Goal: Information Seeking & Learning: Learn about a topic

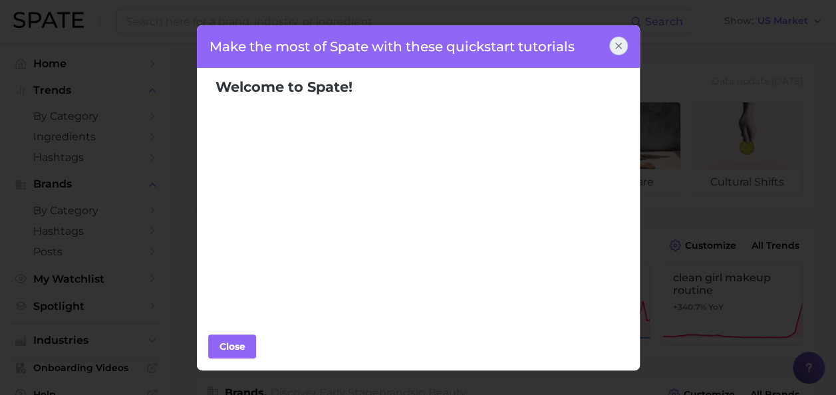
click at [624, 45] on div at bounding box center [618, 46] width 19 height 19
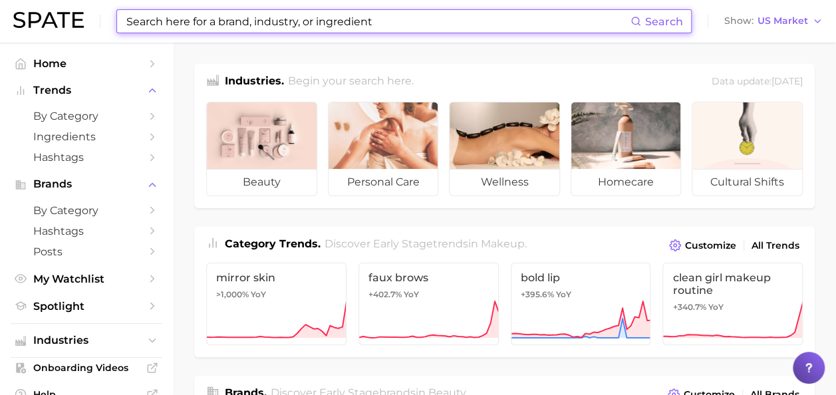
click at [534, 13] on input at bounding box center [378, 21] width 506 height 23
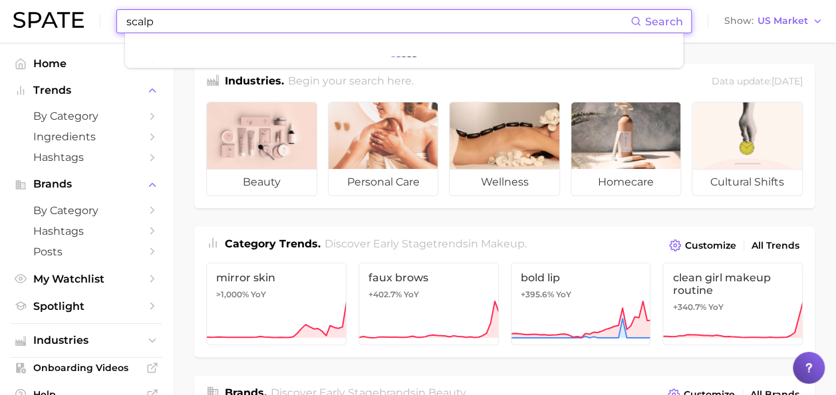
click at [260, 21] on input "scalp" at bounding box center [378, 21] width 506 height 23
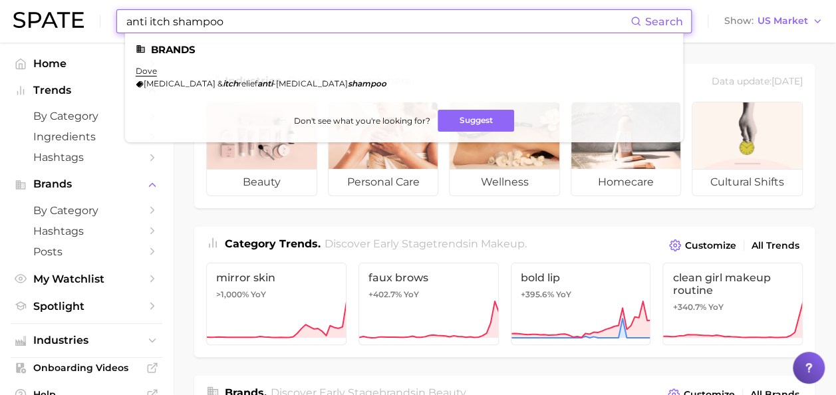
click at [381, 21] on input "anti itch shampoo" at bounding box center [378, 21] width 506 height 23
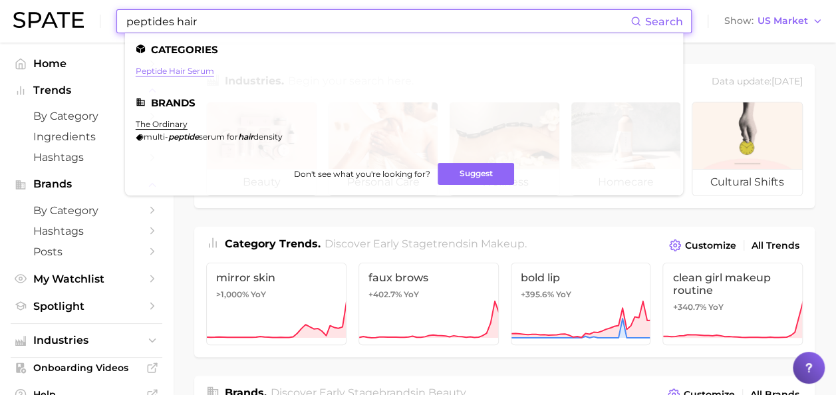
type input "peptides hair"
click at [209, 70] on link "peptide hair serum" at bounding box center [175, 71] width 78 height 10
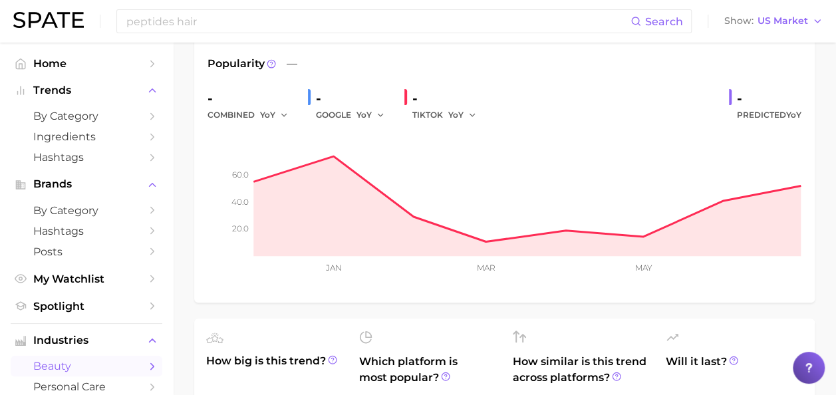
scroll to position [67, 0]
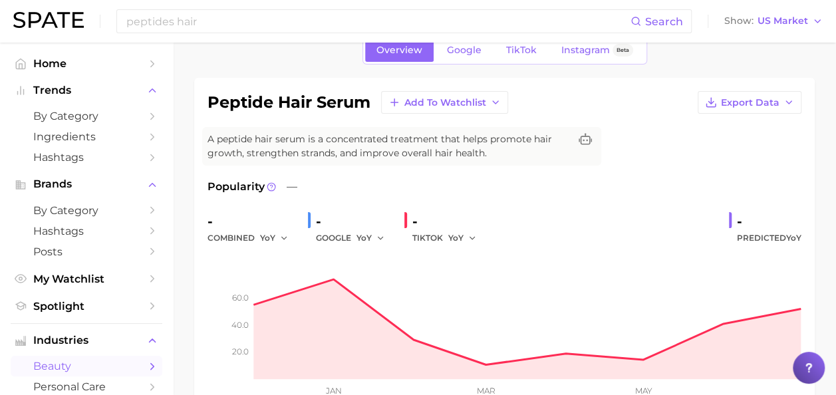
click at [382, 8] on div "peptides hair Search Show US Market" at bounding box center [418, 21] width 810 height 43
click at [396, 20] on input "peptides hair" at bounding box center [378, 21] width 506 height 23
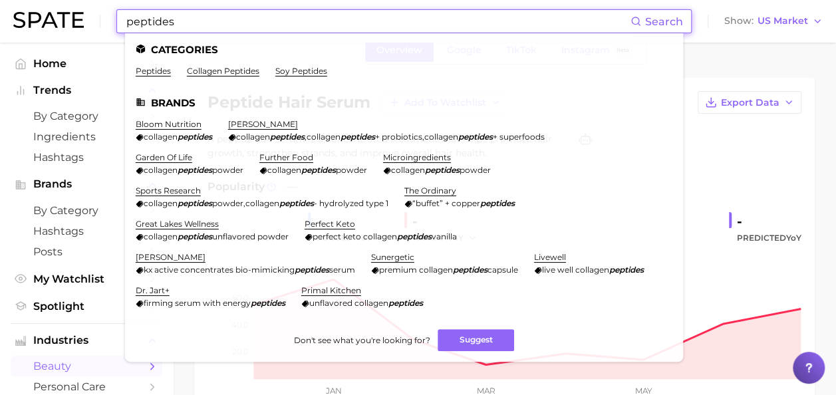
click at [186, 24] on input "peptides" at bounding box center [378, 21] width 506 height 23
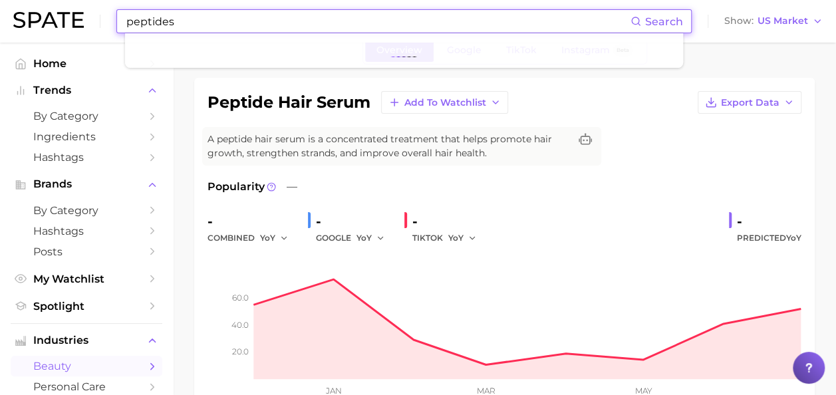
type input "peptides"
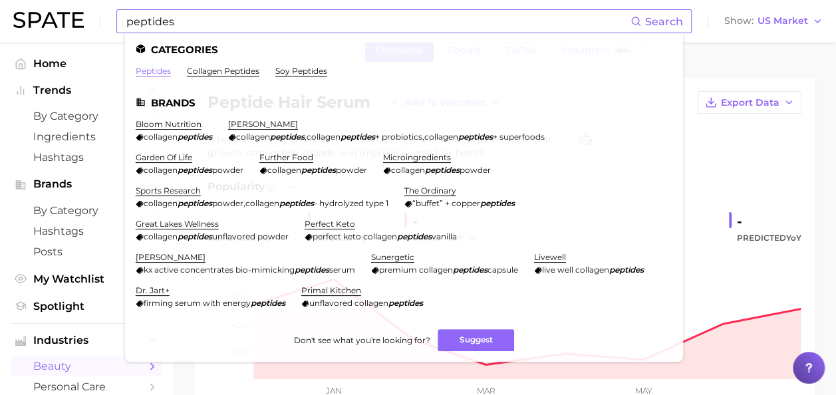
click at [153, 69] on link "peptides" at bounding box center [153, 71] width 35 height 10
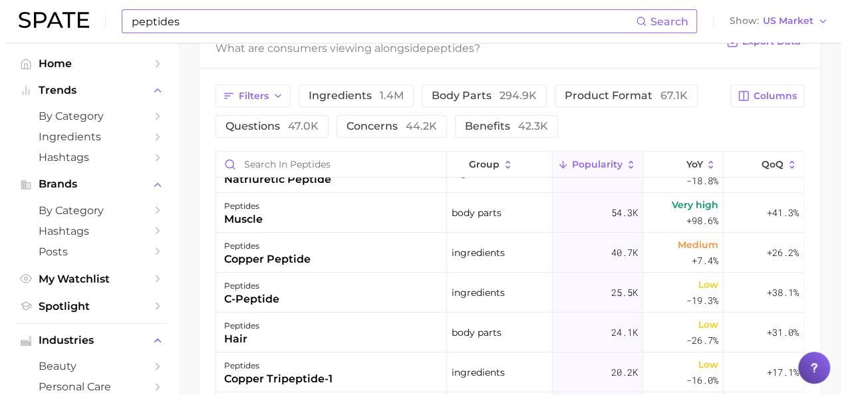
scroll to position [200, 0]
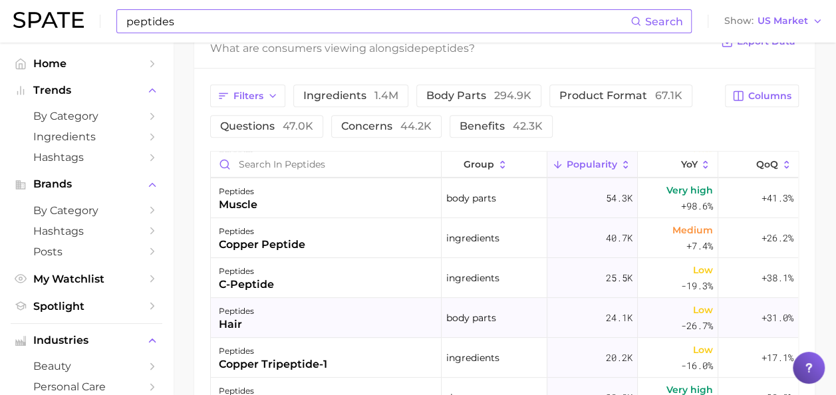
click at [255, 325] on div "peptides hair" at bounding box center [326, 318] width 231 height 40
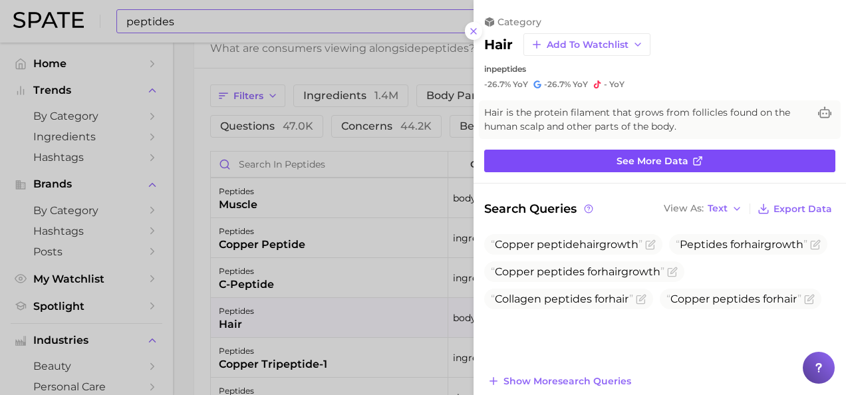
click at [538, 152] on link "See more data" at bounding box center [659, 161] width 351 height 23
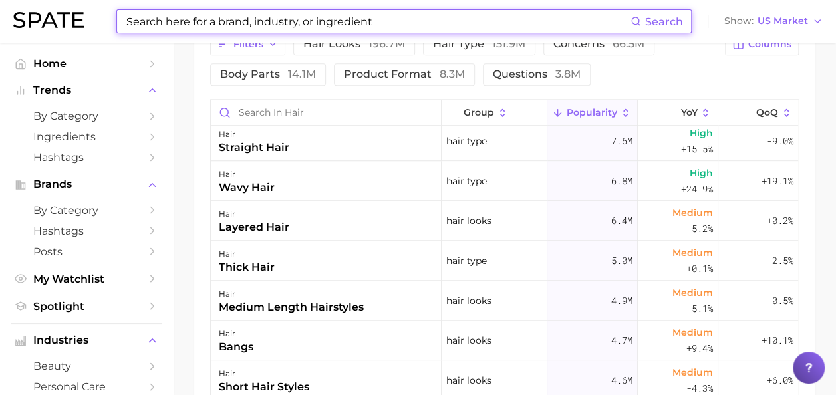
scroll to position [466, 0]
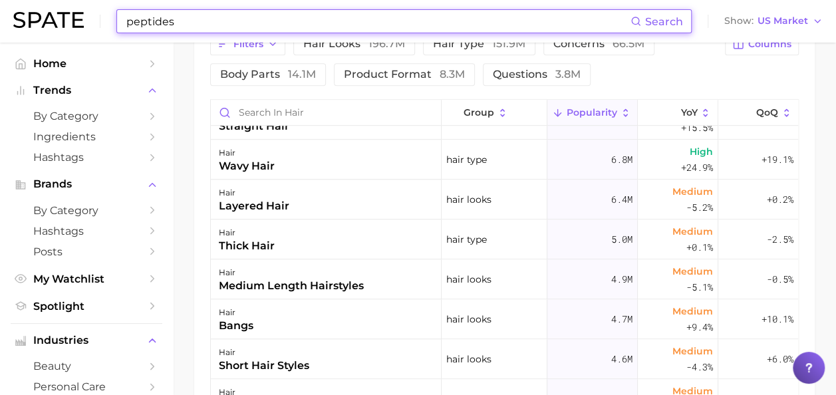
scroll to position [680, 0]
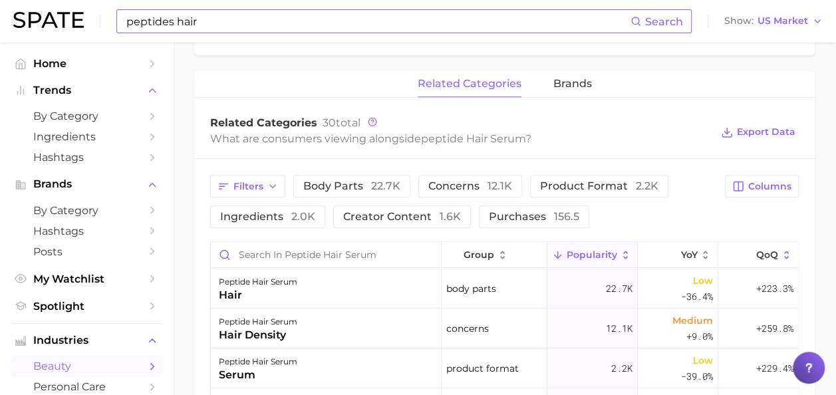
scroll to position [665, 0]
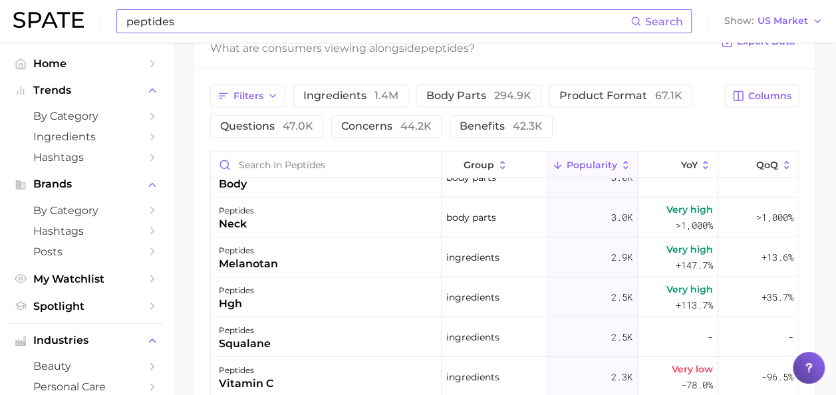
scroll to position [1996, 0]
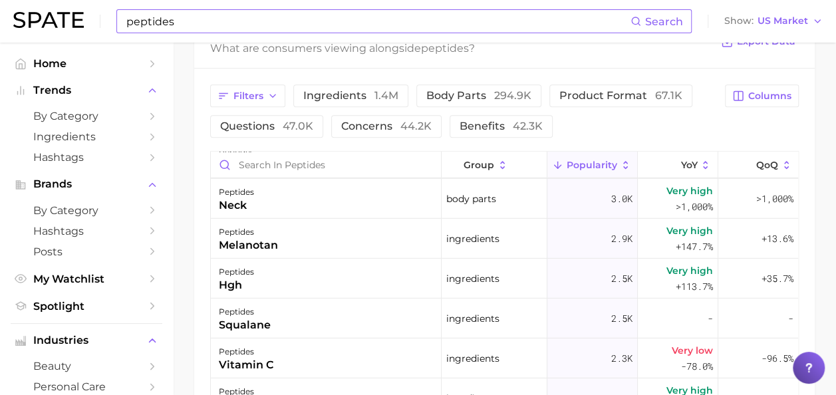
click at [363, 17] on input "peptides" at bounding box center [378, 21] width 506 height 23
type input "[PERSON_NAME] mask"
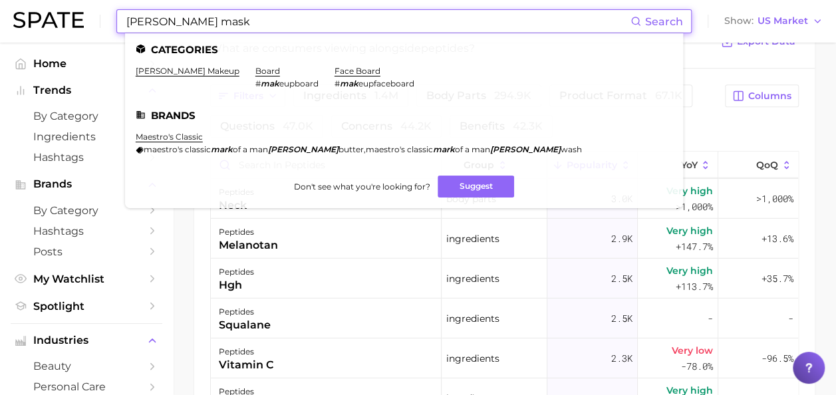
click at [363, 17] on input "[PERSON_NAME] mask" at bounding box center [378, 21] width 506 height 23
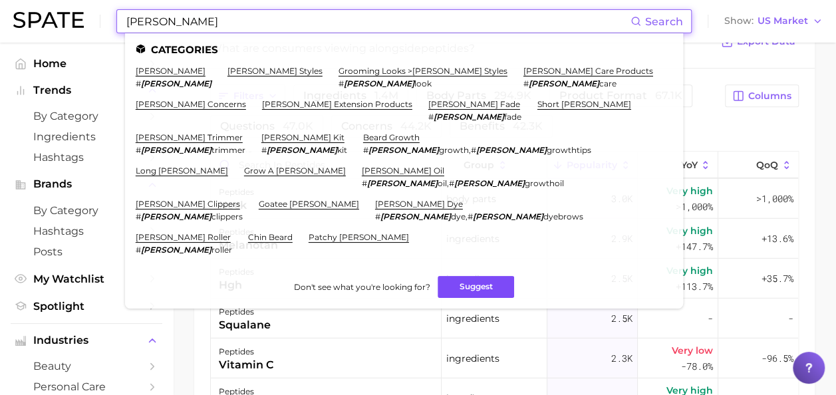
type input "[PERSON_NAME]"
click at [450, 276] on button "Suggest" at bounding box center [476, 287] width 77 height 22
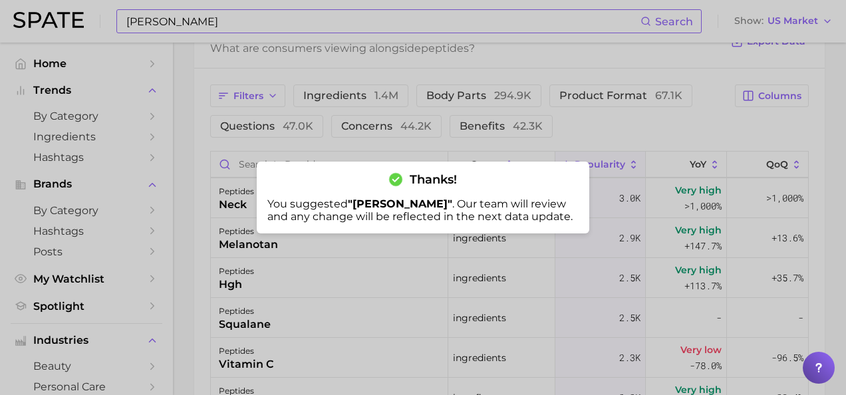
click at [455, 184] on span "Thanks!" at bounding box center [433, 179] width 47 height 15
click at [577, 27] on div at bounding box center [423, 197] width 846 height 395
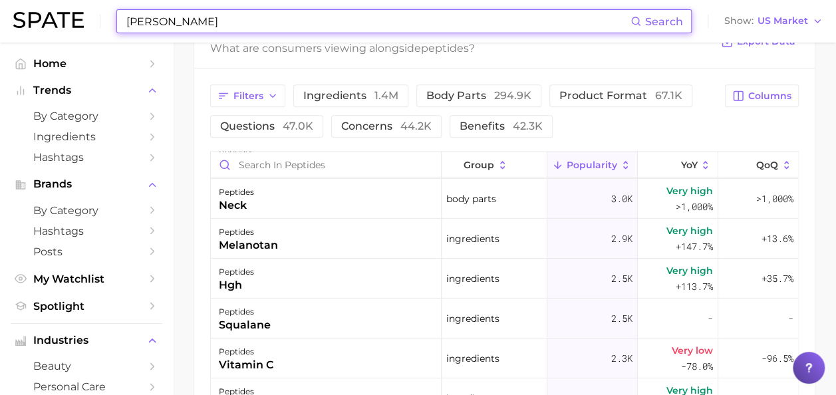
click at [550, 24] on input "[PERSON_NAME]" at bounding box center [378, 21] width 506 height 23
click at [544, 15] on input "[PERSON_NAME]" at bounding box center [378, 21] width 506 height 23
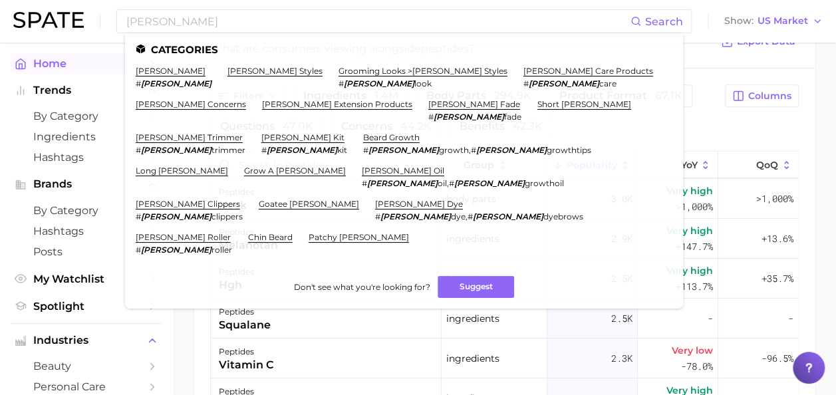
click at [89, 61] on span "Home" at bounding box center [86, 63] width 106 height 13
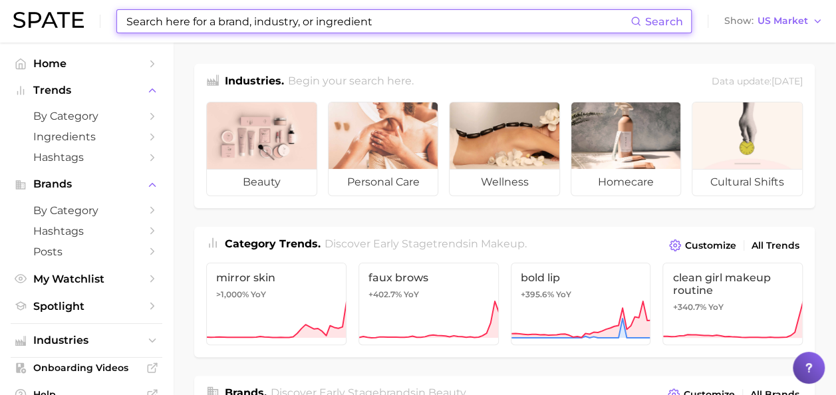
click at [144, 24] on input at bounding box center [378, 21] width 506 height 23
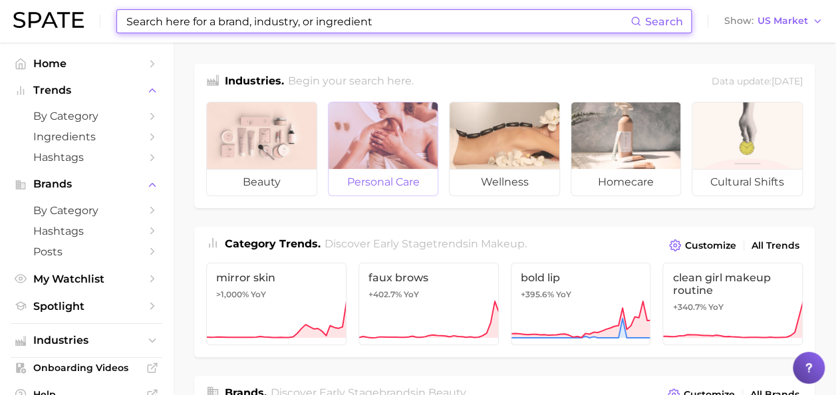
click at [403, 170] on span "personal care" at bounding box center [384, 182] width 110 height 27
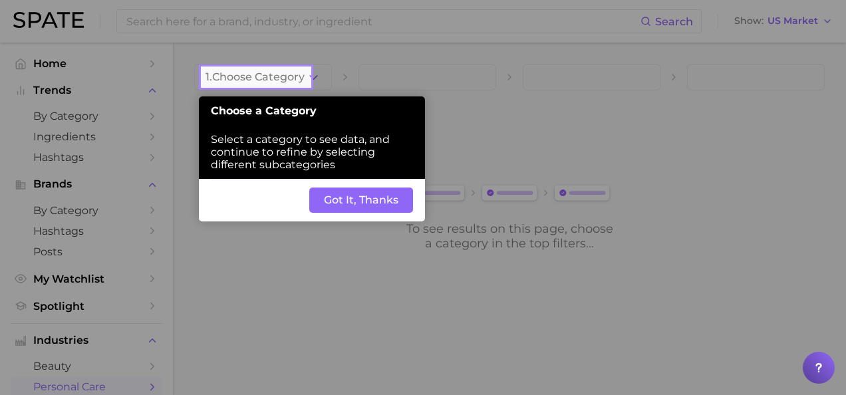
click at [383, 201] on button "Got It, Thanks" at bounding box center [361, 200] width 104 height 25
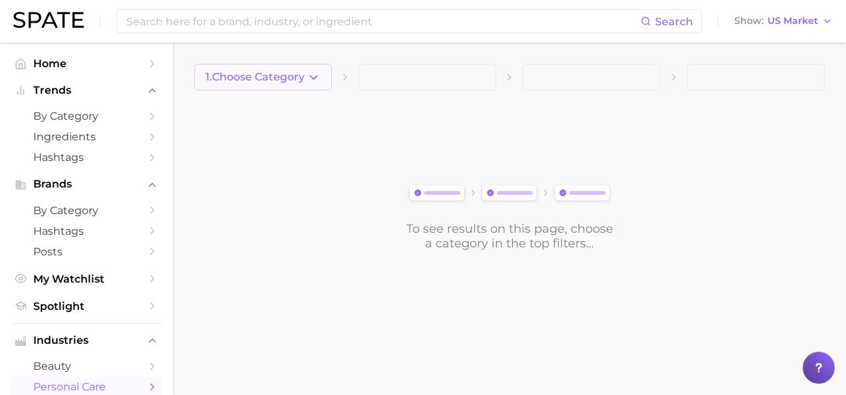
click at [265, 75] on span "1. Choose Category" at bounding box center [255, 77] width 99 height 12
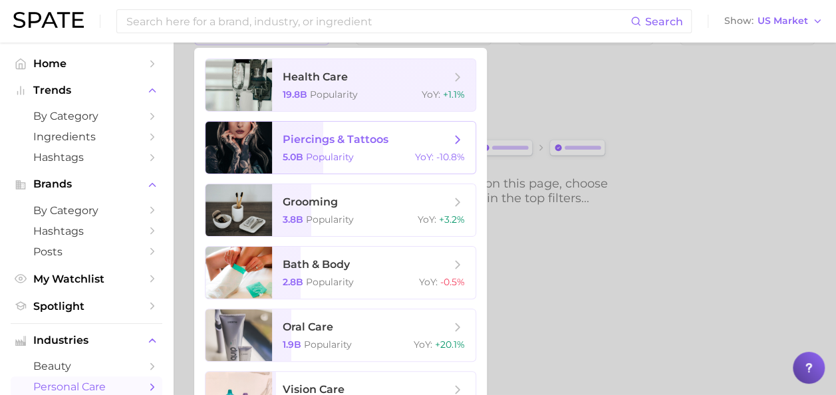
scroll to position [67, 0]
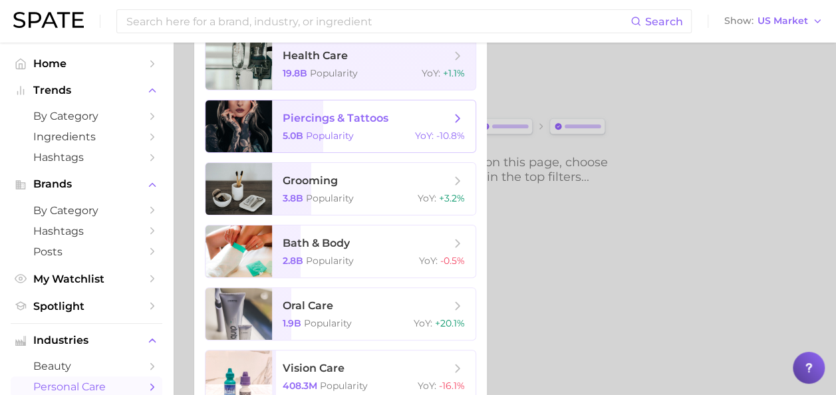
click at [389, 192] on span "grooming 3.8b Popularity YoY : +3.2%" at bounding box center [374, 189] width 204 height 52
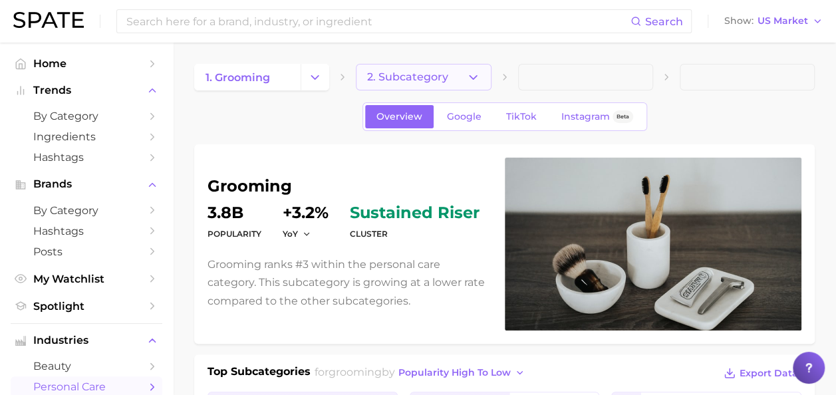
click at [416, 77] on span "2. Subcategory" at bounding box center [407, 77] width 81 height 12
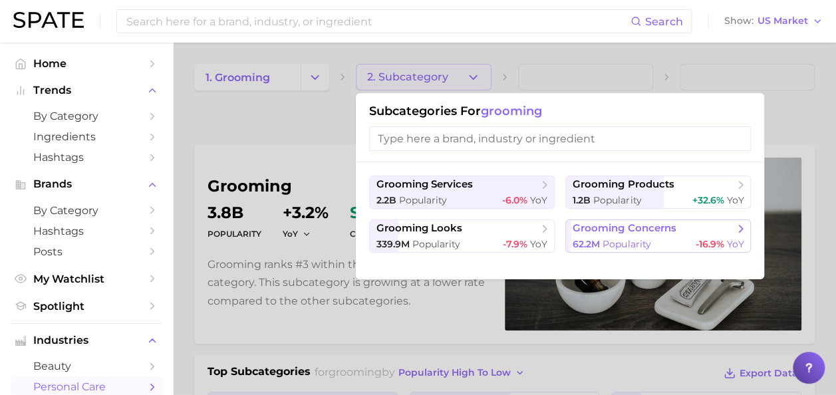
click at [618, 230] on span "grooming concerns" at bounding box center [624, 228] width 103 height 13
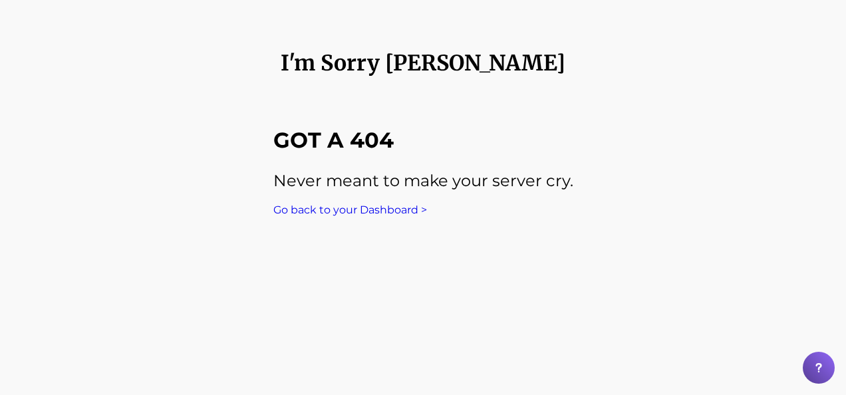
click at [367, 209] on link "Go back to your Dashboard >" at bounding box center [350, 210] width 154 height 13
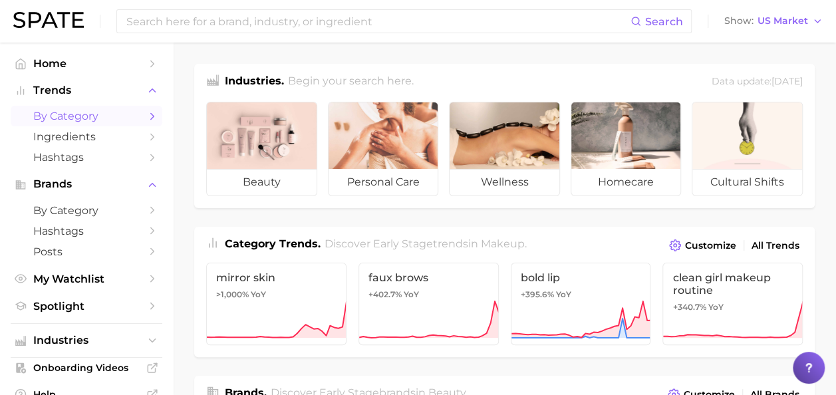
click at [96, 120] on span "by Category" at bounding box center [86, 116] width 106 height 13
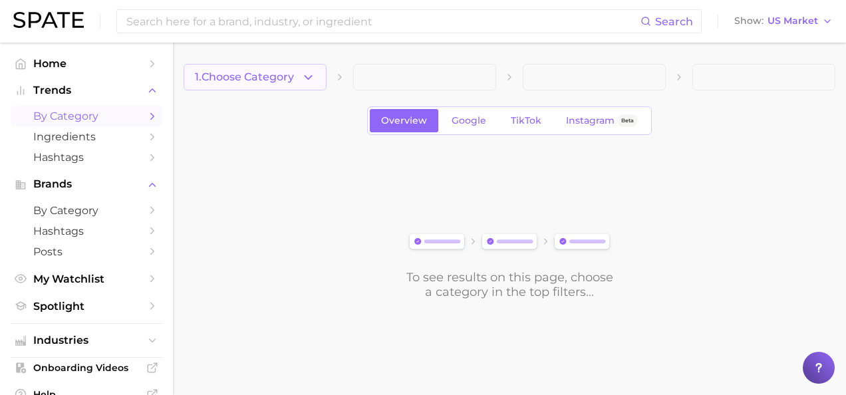
click at [310, 77] on polyline "button" at bounding box center [308, 76] width 7 height 3
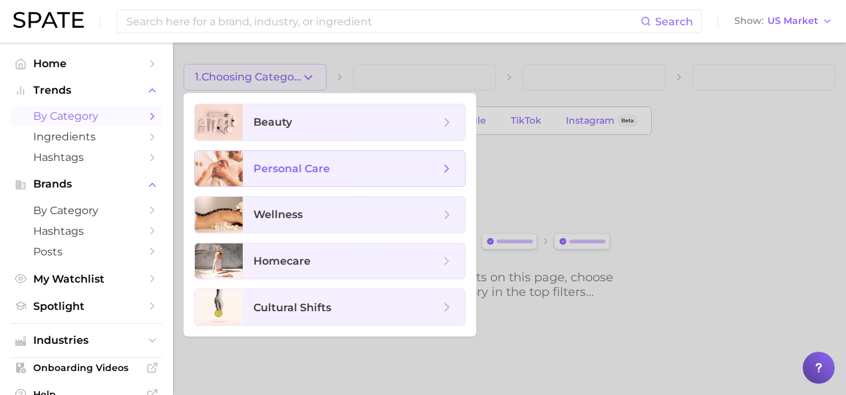
click at [311, 172] on span "personal care" at bounding box center [291, 168] width 77 height 13
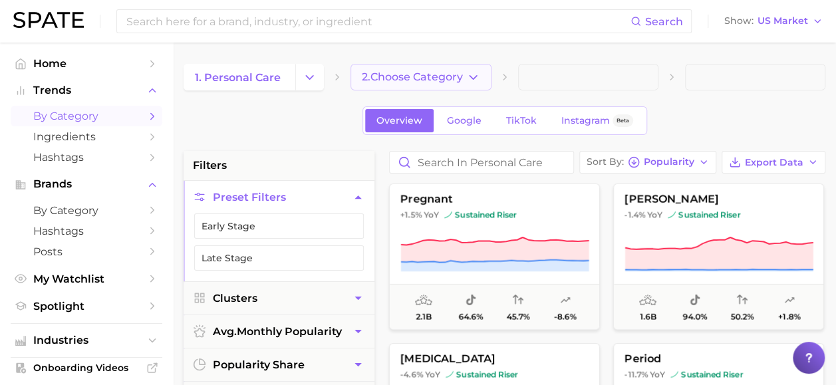
click at [442, 76] on span "2. Choose Category" at bounding box center [412, 77] width 101 height 12
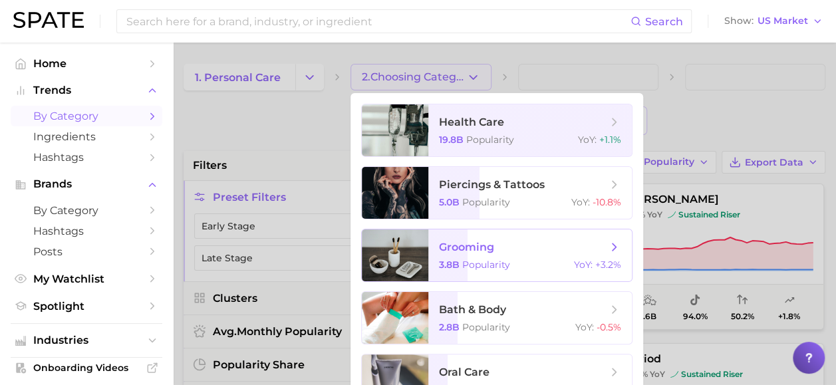
click at [534, 267] on div "3.8b Popularity YoY : +3.2%" at bounding box center [530, 265] width 182 height 12
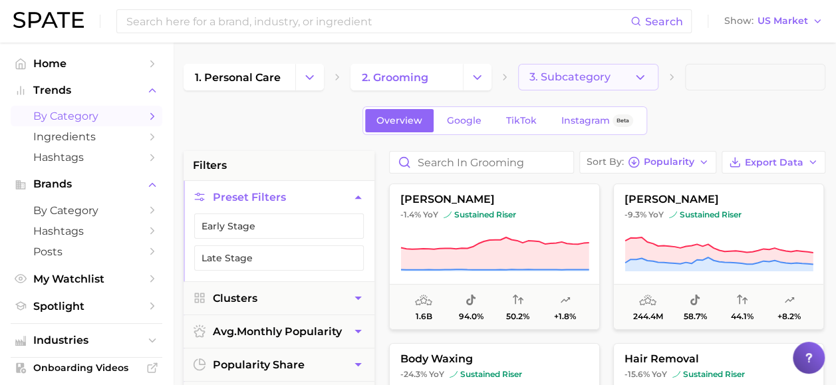
click at [583, 73] on span "3. Subcategory" at bounding box center [570, 77] width 81 height 12
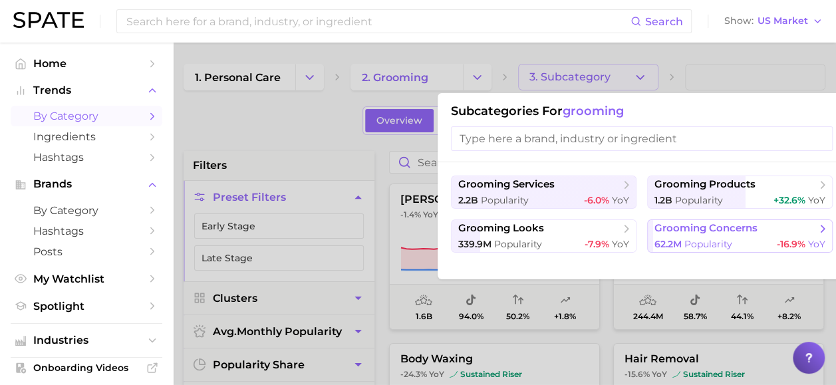
click at [733, 239] on div "62.2m Popularity -16.9% YoY" at bounding box center [740, 244] width 171 height 13
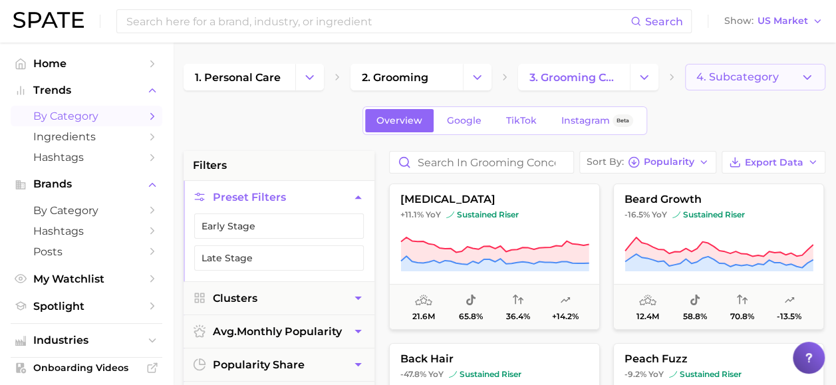
click at [757, 65] on button "4. Subcategory" at bounding box center [755, 77] width 140 height 27
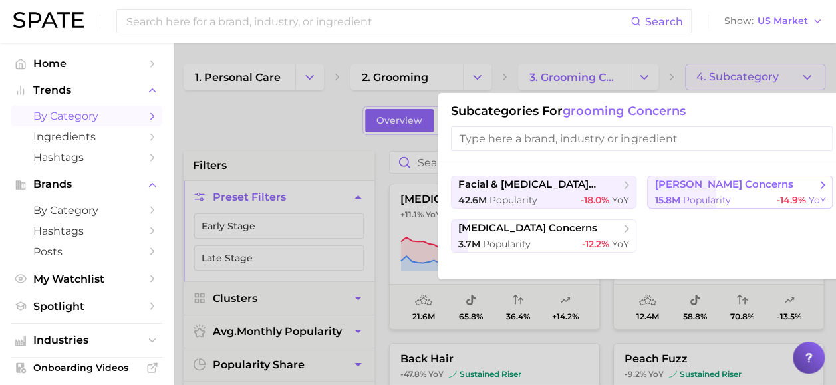
click at [742, 189] on span "[PERSON_NAME] concerns" at bounding box center [736, 184] width 162 height 13
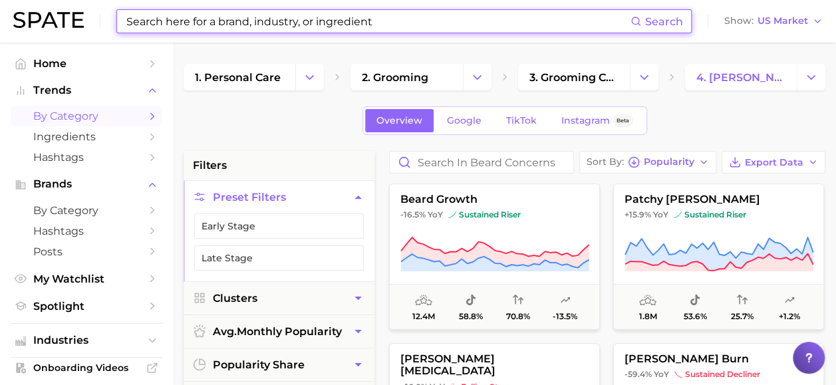
click at [398, 25] on input at bounding box center [378, 21] width 506 height 23
click at [90, 58] on span "Home" at bounding box center [86, 63] width 106 height 13
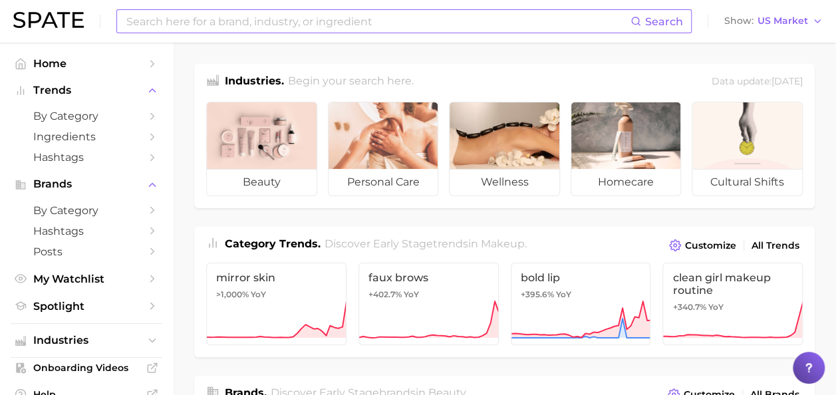
click at [257, 11] on input at bounding box center [378, 21] width 506 height 23
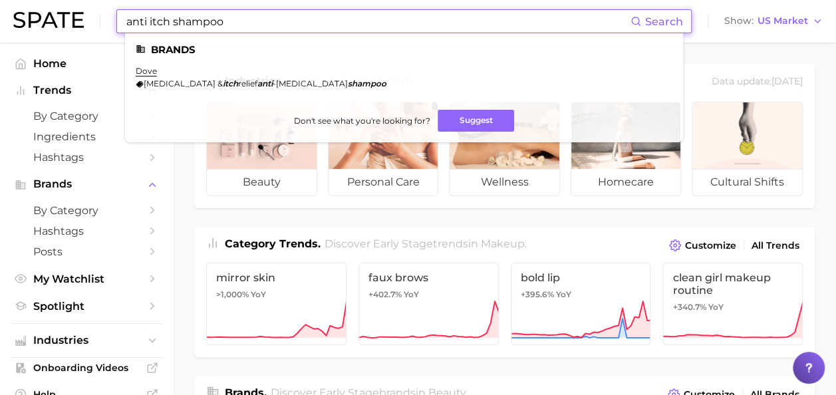
type input "anti itch shampoo"
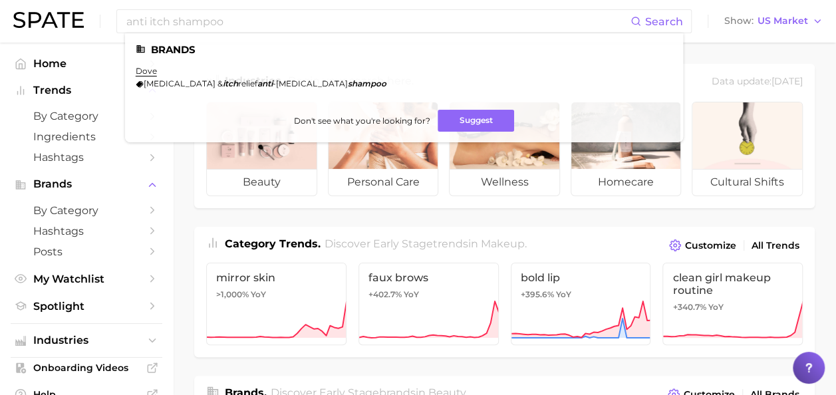
click at [720, 33] on div "anti itch shampoo Search Brands dove dryness & itch relief anti -dandruff shamp…" at bounding box center [418, 21] width 810 height 43
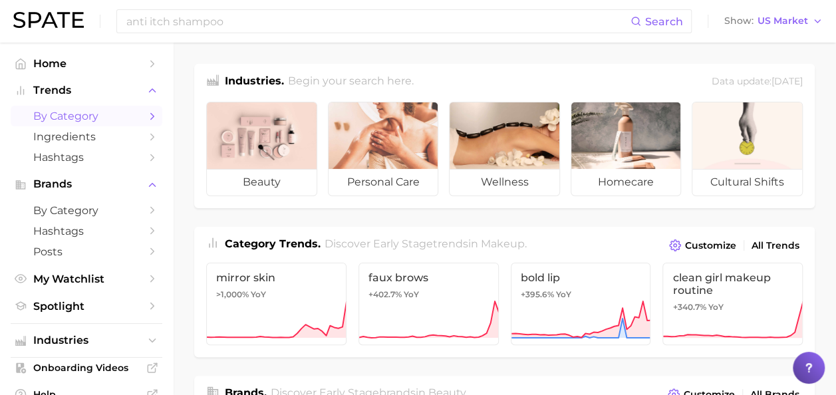
click at [65, 106] on link "by Category" at bounding box center [87, 116] width 152 height 21
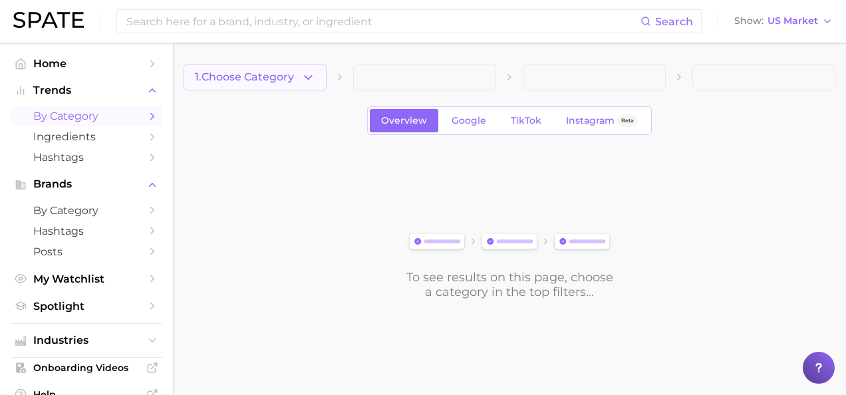
click at [298, 82] on button "1. Choose Category" at bounding box center [255, 77] width 143 height 27
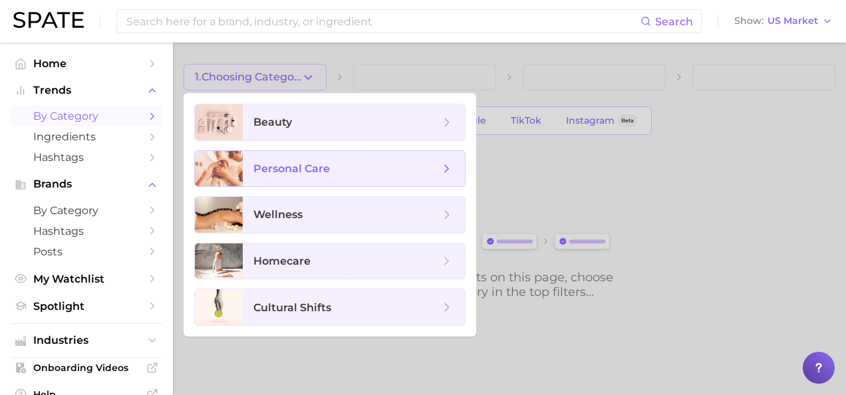
click at [315, 169] on span "personal care" at bounding box center [291, 168] width 77 height 13
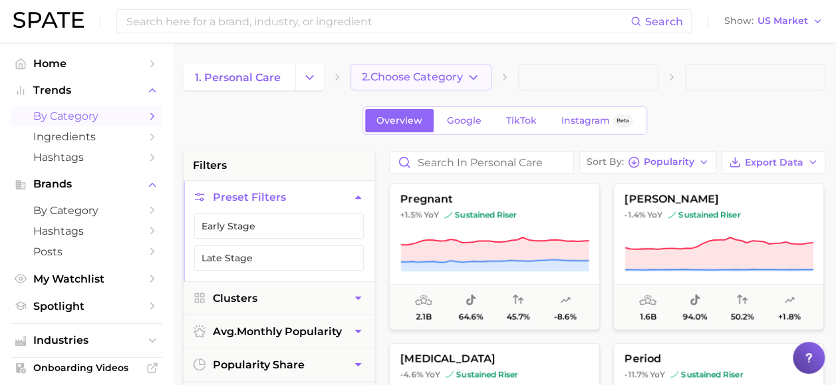
click at [443, 69] on button "2. Choose Category" at bounding box center [421, 77] width 140 height 27
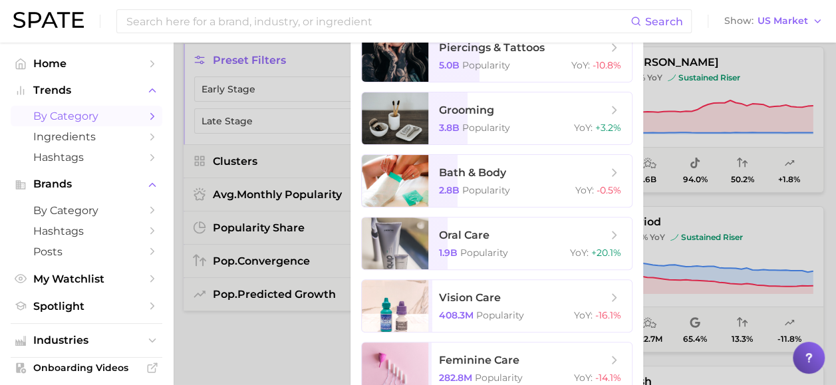
scroll to position [133, 0]
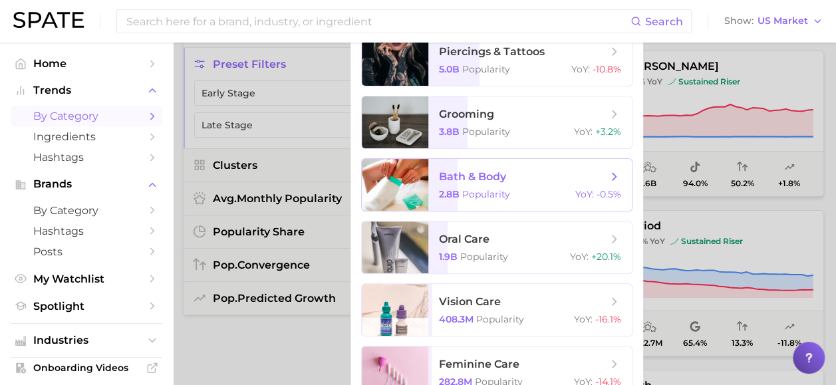
click at [443, 181] on span "bath & body" at bounding box center [472, 176] width 67 height 13
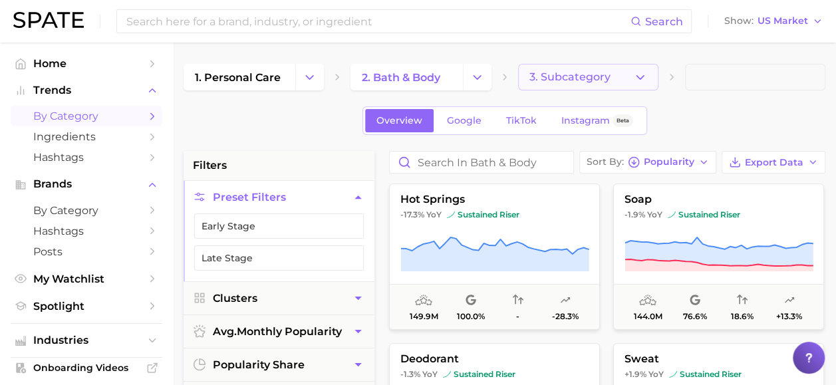
click at [583, 78] on span "3. Subcategory" at bounding box center [570, 77] width 81 height 12
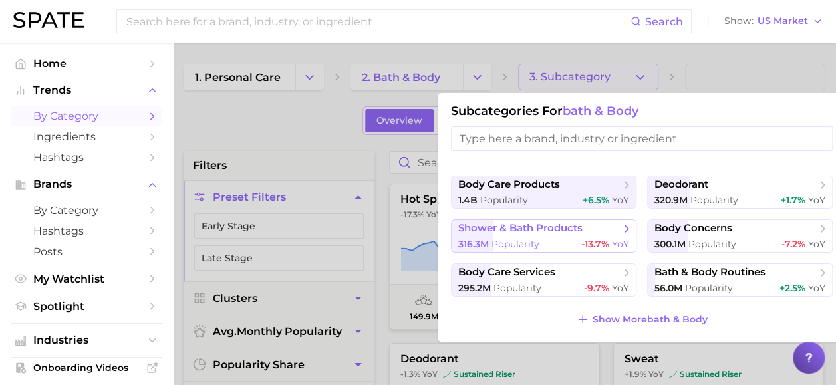
click at [615, 232] on span "shower & bath products" at bounding box center [539, 228] width 162 height 13
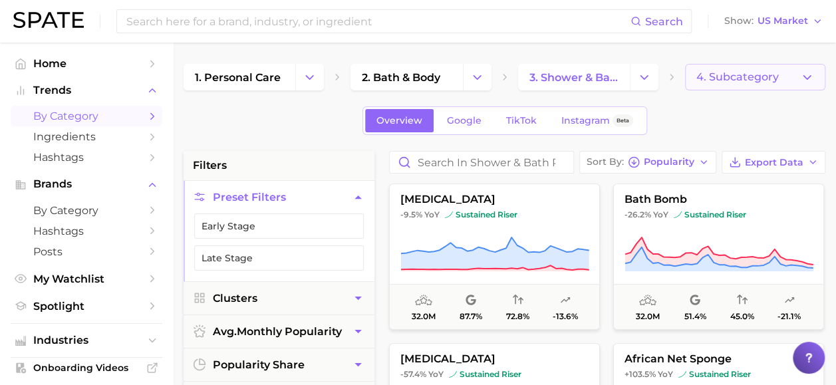
click at [719, 76] on span "4. Subcategory" at bounding box center [738, 77] width 82 height 12
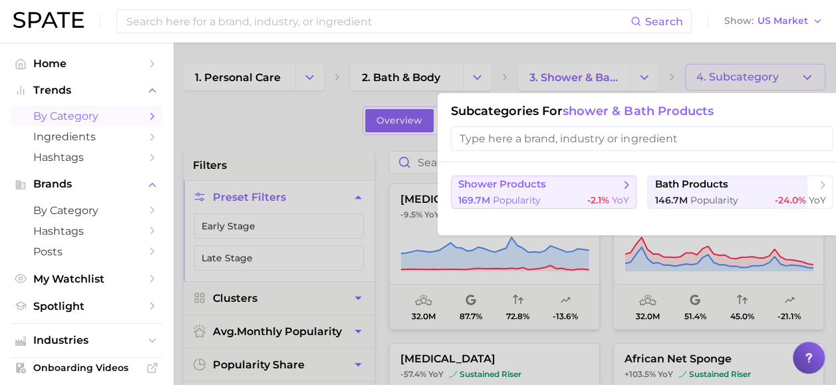
click at [543, 194] on div "169.7m Popularity -2.1% YoY" at bounding box center [543, 200] width 171 height 13
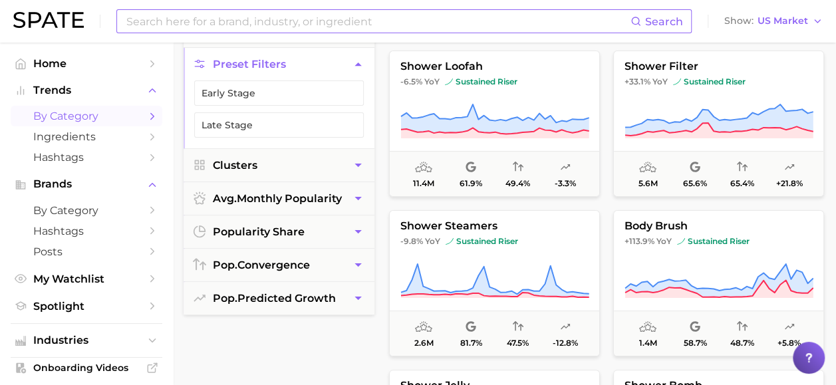
click at [238, 14] on input at bounding box center [378, 21] width 506 height 23
type input "shampoo"
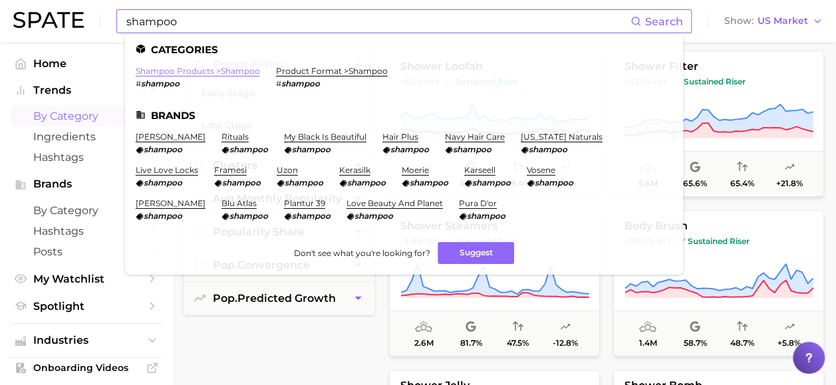
click at [202, 69] on link "shampoo products > shampoo" at bounding box center [198, 71] width 124 height 10
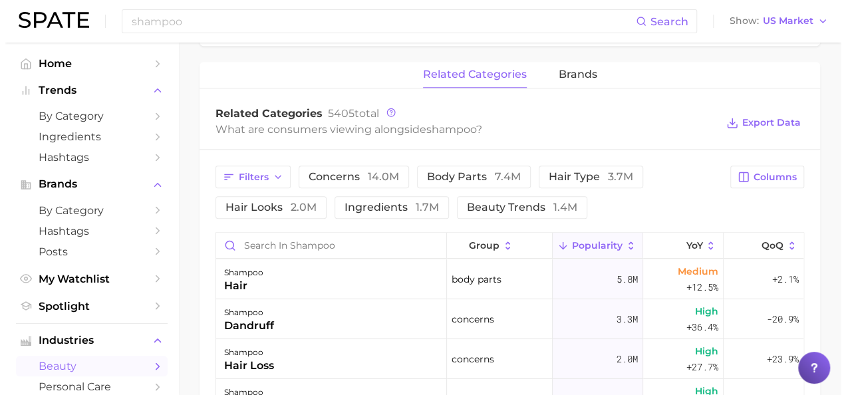
scroll to position [665, 0]
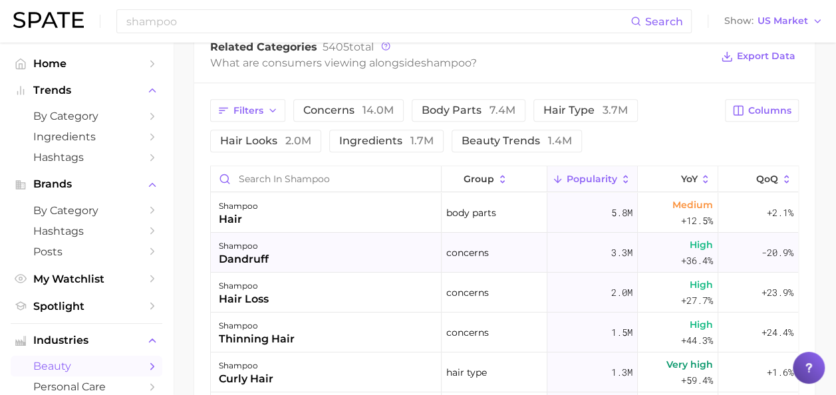
click at [254, 249] on div "shampoo" at bounding box center [244, 246] width 50 height 16
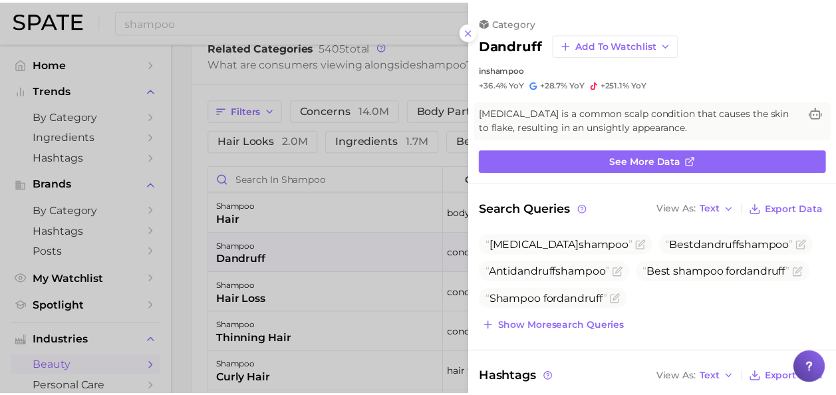
scroll to position [0, 0]
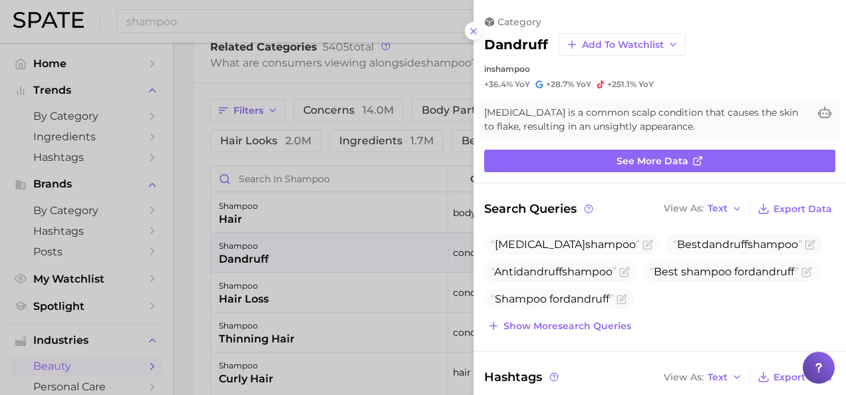
drag, startPoint x: 478, startPoint y: 3, endPoint x: 563, endPoint y: 63, distance: 104.1
click at [477, 31] on icon at bounding box center [473, 31] width 11 height 11
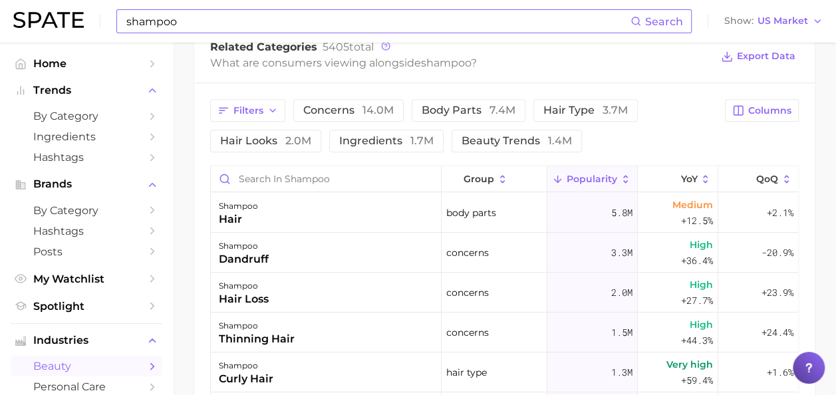
click at [387, 15] on input "shampoo" at bounding box center [378, 21] width 506 height 23
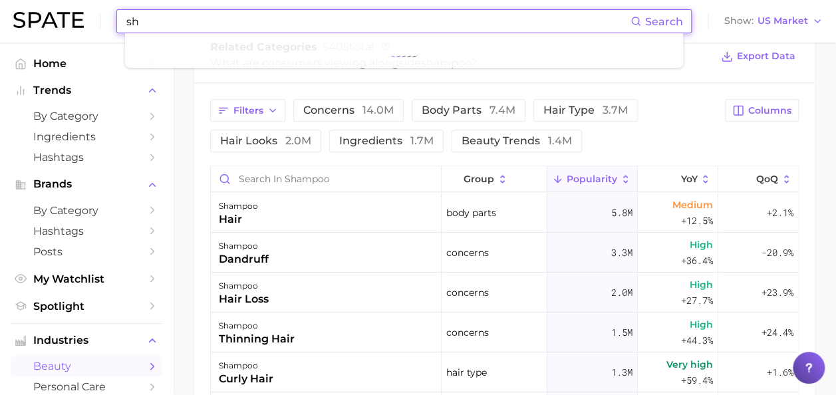
type input "s"
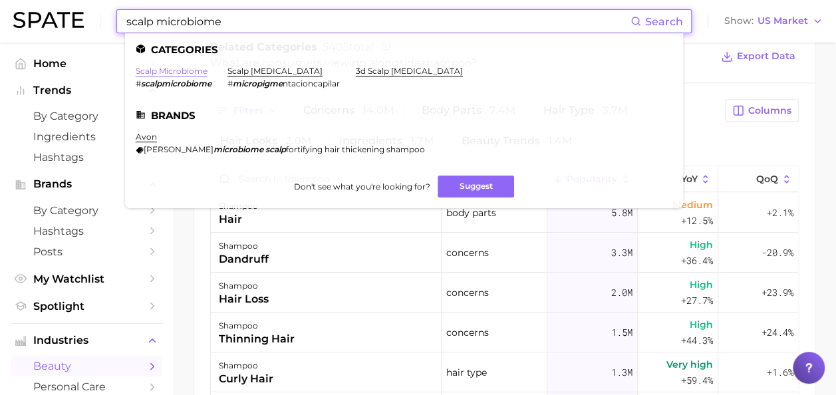
click at [205, 69] on link "scalp microbiome" at bounding box center [172, 71] width 72 height 10
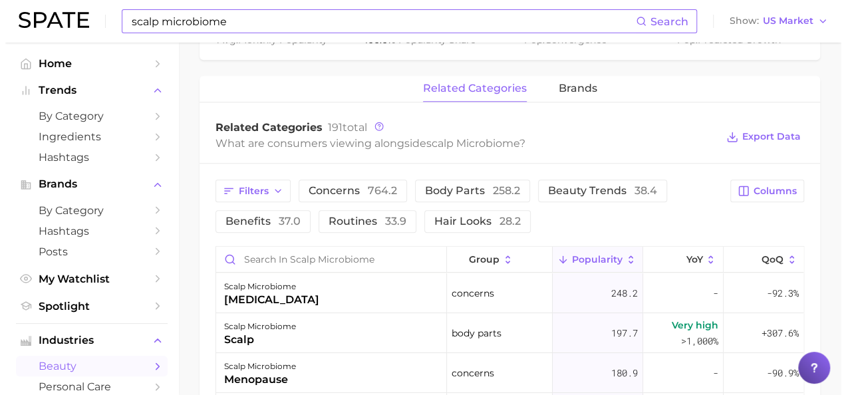
scroll to position [665, 0]
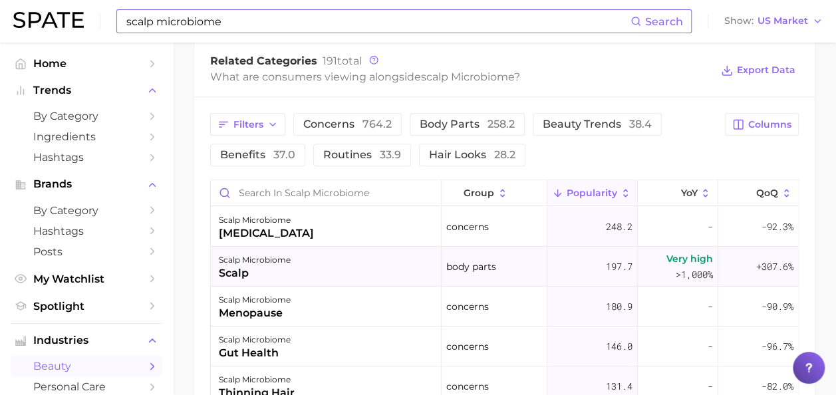
click at [676, 267] on span ">1,000%" at bounding box center [694, 275] width 37 height 16
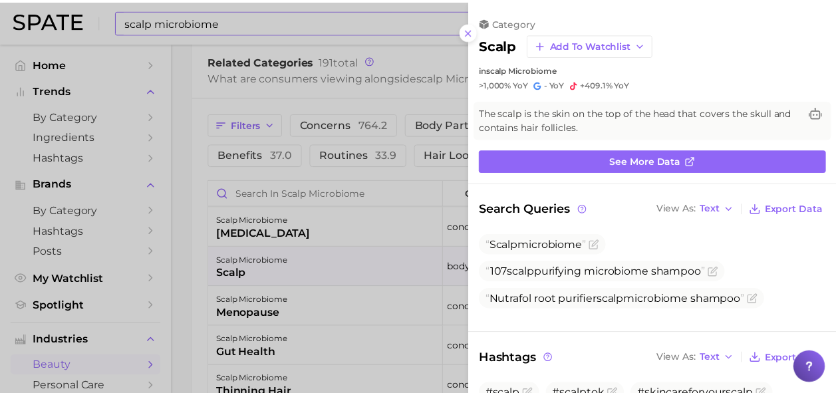
scroll to position [0, 0]
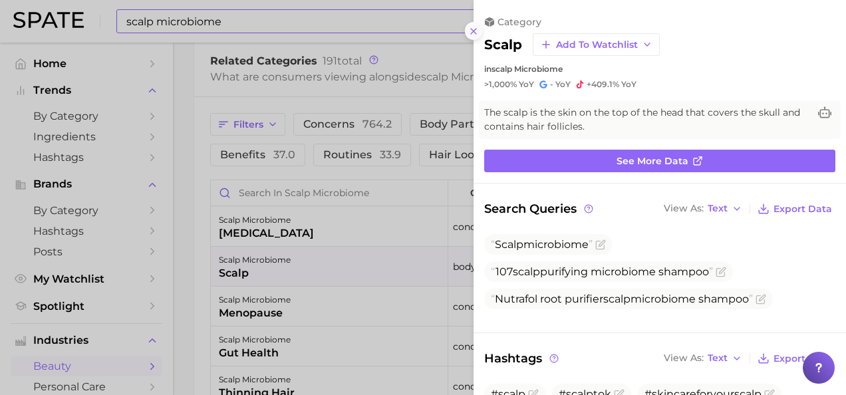
click at [475, 29] on line at bounding box center [473, 31] width 5 height 5
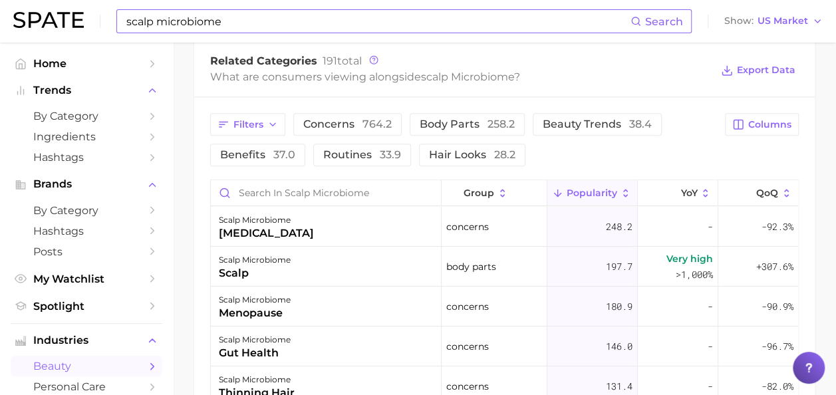
click at [383, 23] on input "scalp microbiome" at bounding box center [378, 21] width 506 height 23
type input "s"
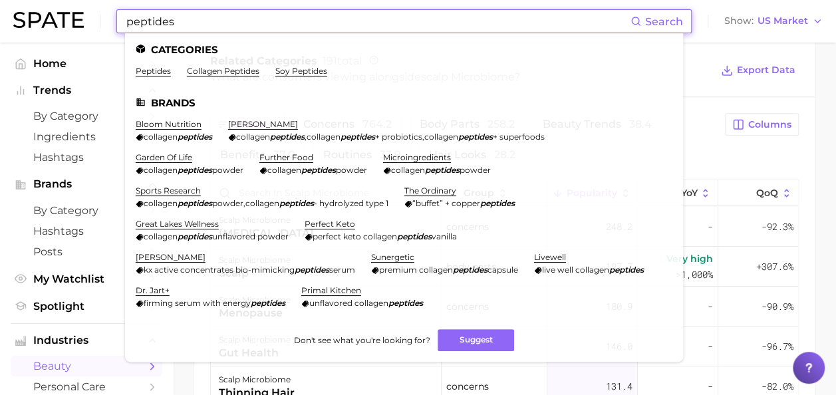
type input "peptides"
click at [103, 48] on nav "Home Trends by Category Ingredients Hashtags Brands by Category Hashtags Posts …" at bounding box center [86, 219] width 173 height 353
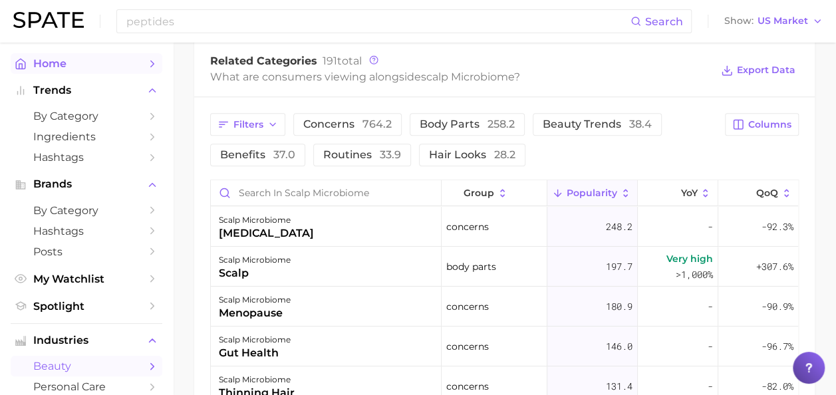
click at [96, 55] on link "Home" at bounding box center [87, 63] width 152 height 21
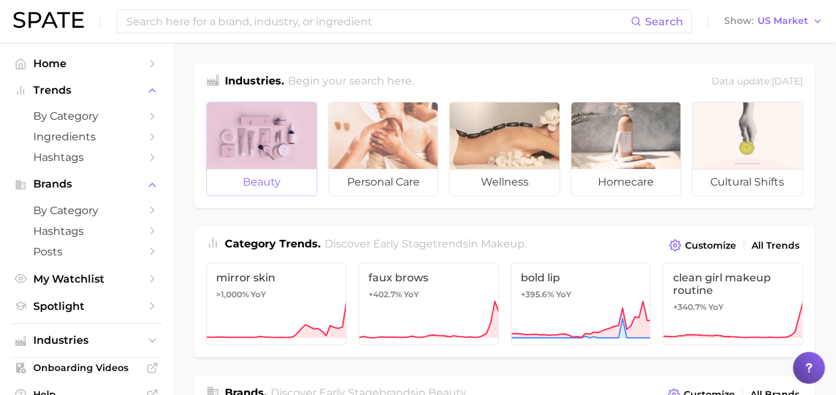
click at [265, 164] on div at bounding box center [262, 135] width 110 height 67
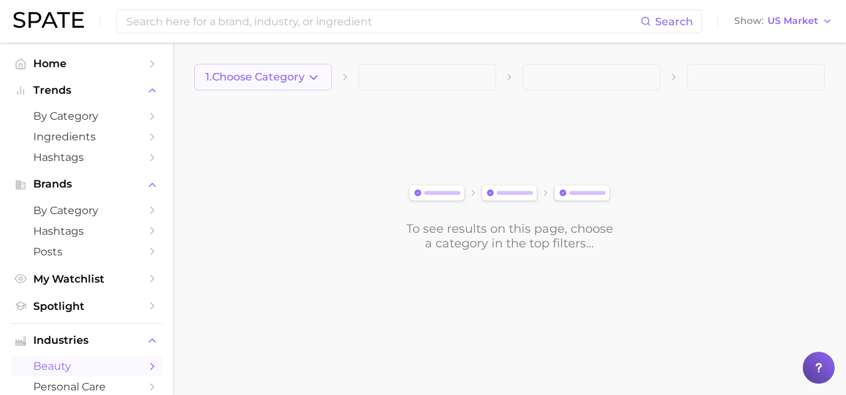
click at [293, 69] on button "1. Choose Category" at bounding box center [263, 77] width 138 height 27
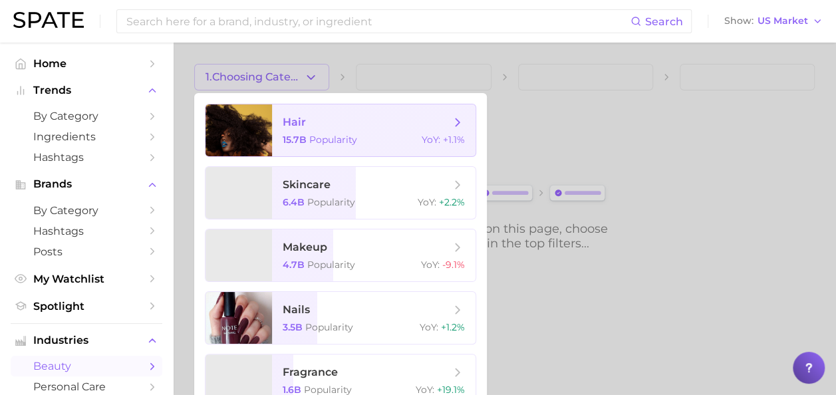
click at [304, 133] on span "hair 15.7b Popularity YoY : +1.1%" at bounding box center [374, 130] width 204 height 52
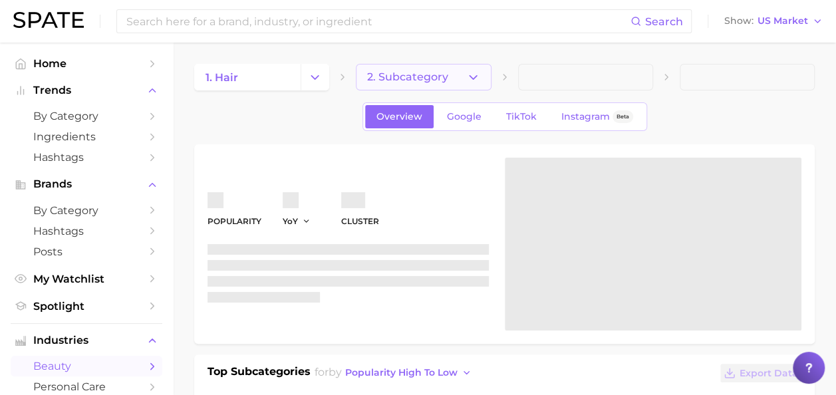
click at [428, 74] on span "2. Subcategory" at bounding box center [407, 77] width 81 height 12
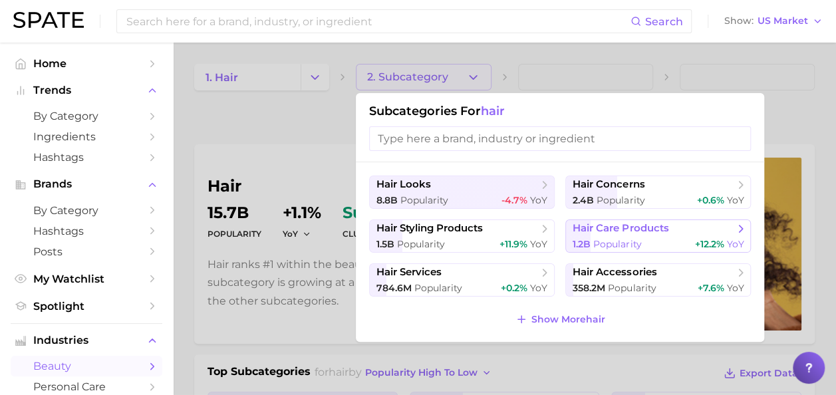
click at [632, 246] on span "Popularity" at bounding box center [617, 244] width 48 height 12
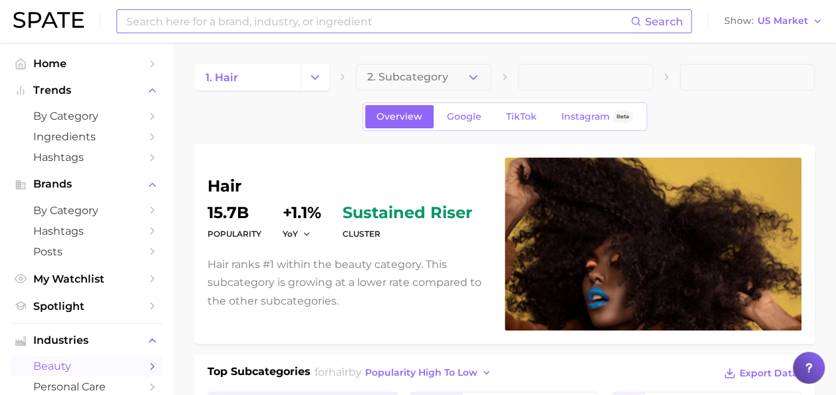
click at [335, 27] on input at bounding box center [378, 21] width 506 height 23
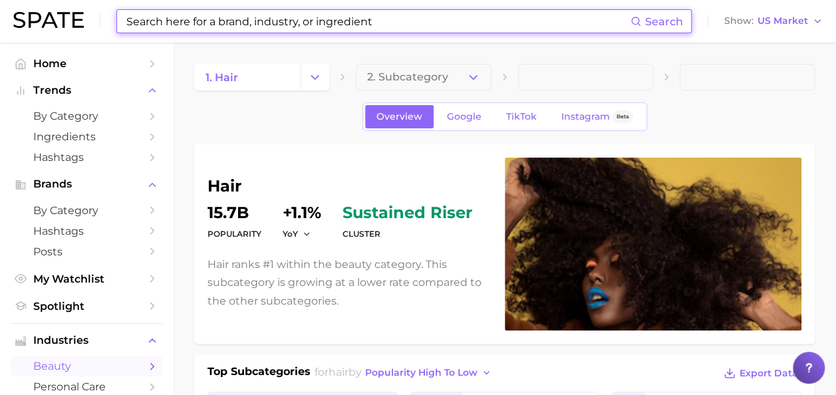
click at [402, 12] on input at bounding box center [378, 21] width 506 height 23
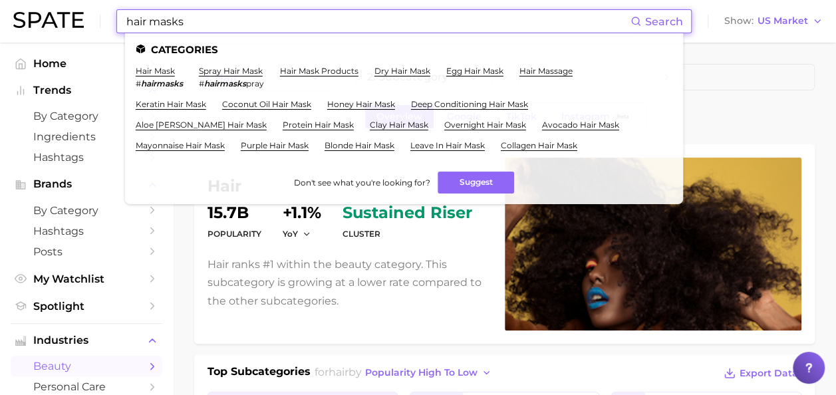
click at [669, 25] on span "Search" at bounding box center [664, 21] width 38 height 13
click at [639, 25] on icon at bounding box center [636, 21] width 11 height 11
click at [401, 20] on input "hair masks" at bounding box center [378, 21] width 506 height 23
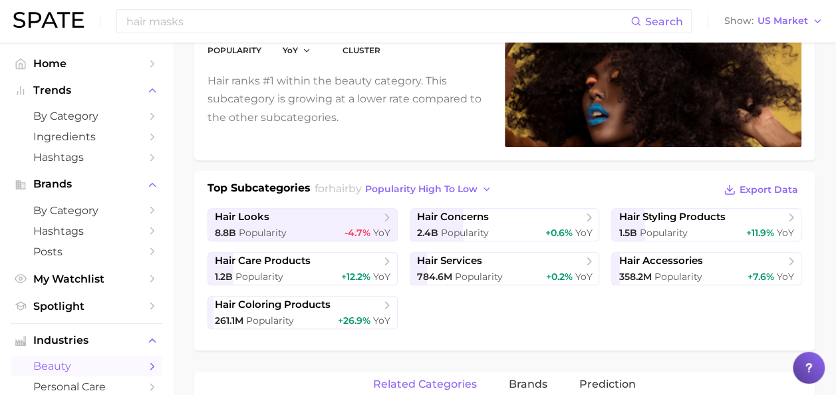
scroll to position [266, 0]
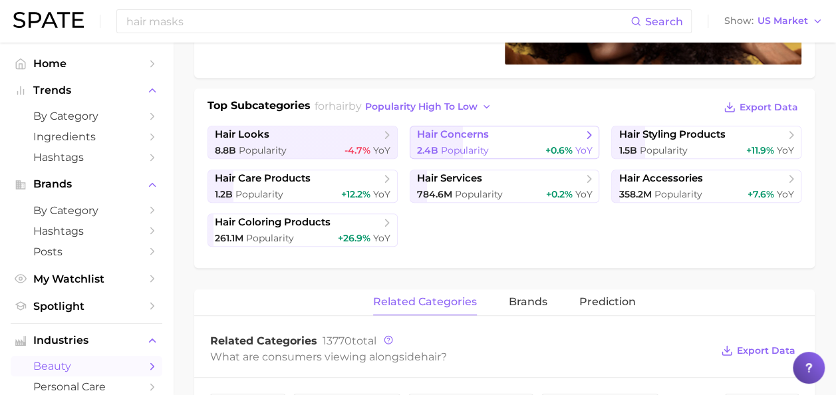
click at [504, 145] on div "2.4b Popularity +0.6% YoY" at bounding box center [505, 150] width 176 height 13
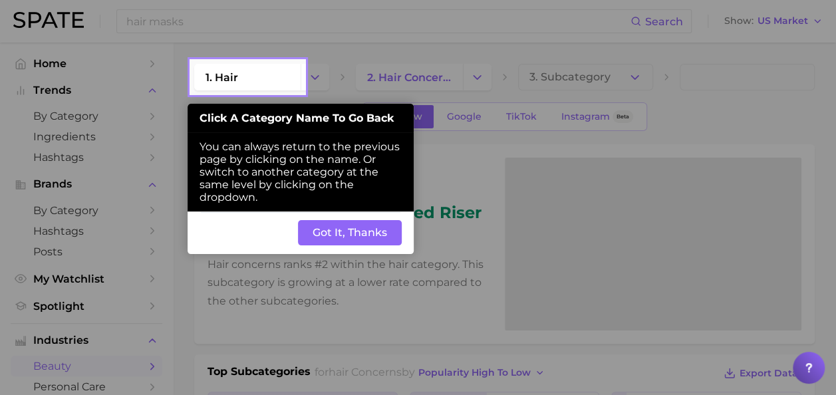
click at [386, 235] on button "Got It, Thanks" at bounding box center [350, 232] width 104 height 25
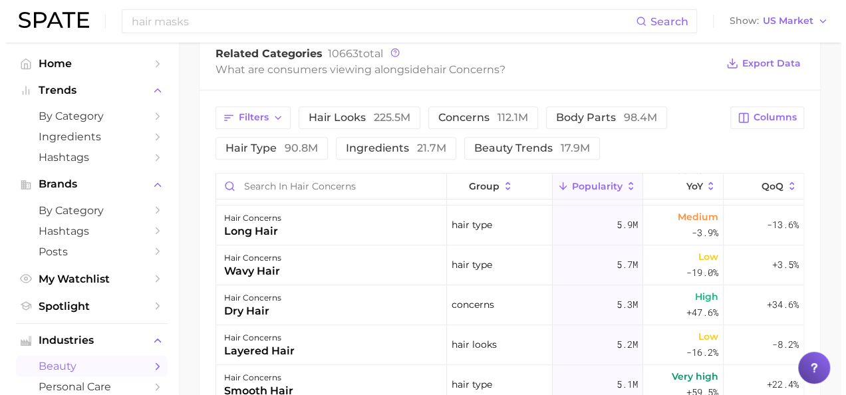
scroll to position [665, 0]
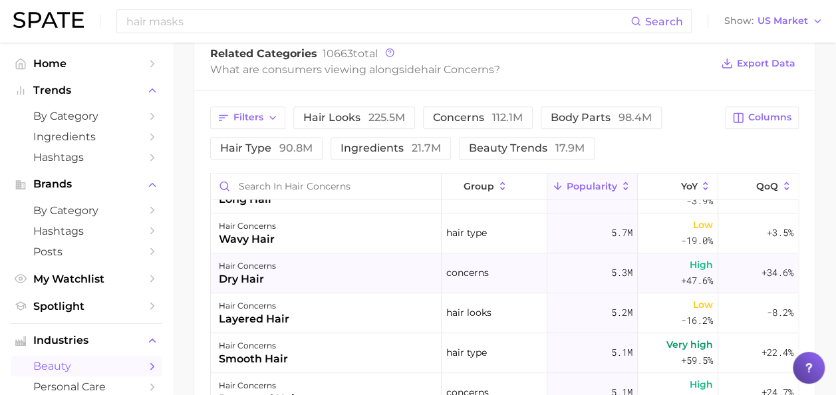
click at [406, 279] on div "hair concerns dry hair" at bounding box center [326, 273] width 231 height 40
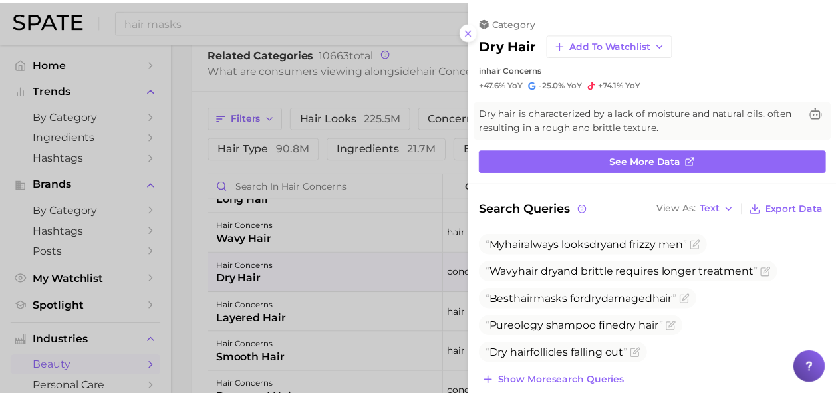
scroll to position [0, 0]
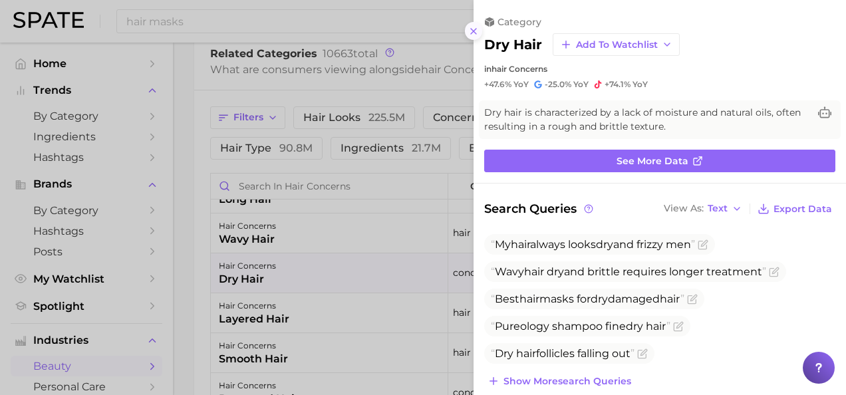
click at [476, 36] on button at bounding box center [474, 31] width 18 height 18
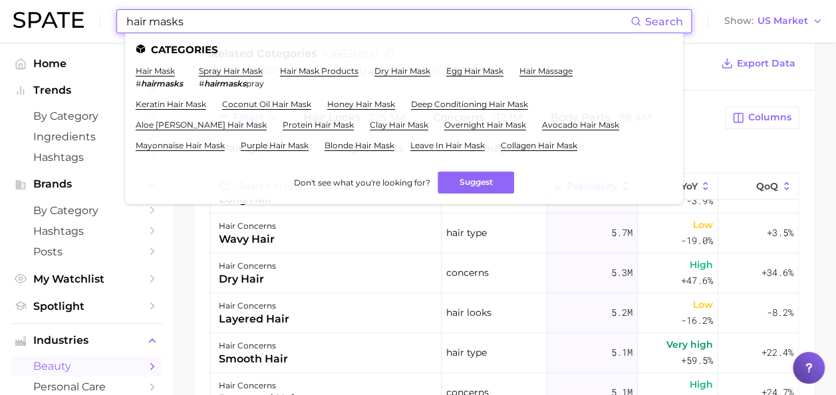
click at [453, 24] on input "hair masks" at bounding box center [378, 21] width 506 height 23
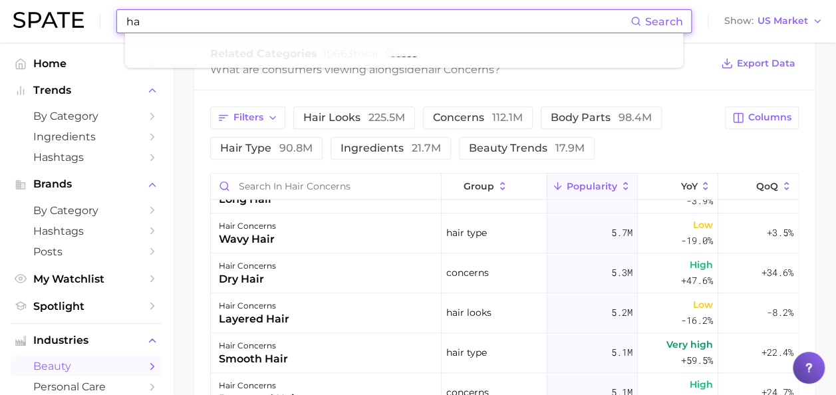
type input "h"
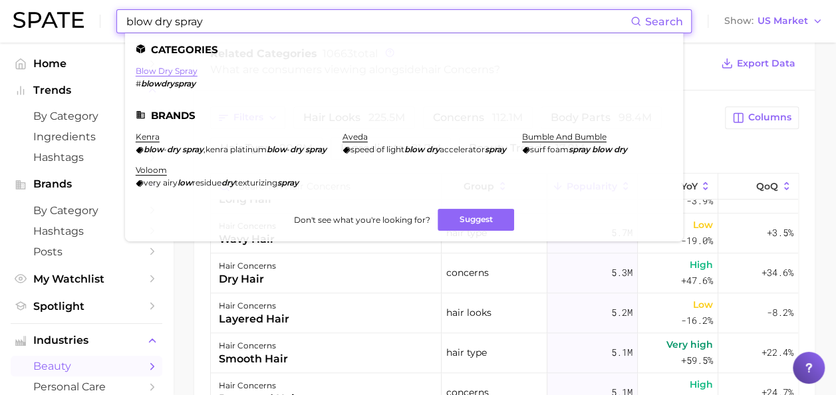
type input "blow dry spray"
click at [189, 69] on link "blow dry spray" at bounding box center [167, 71] width 62 height 10
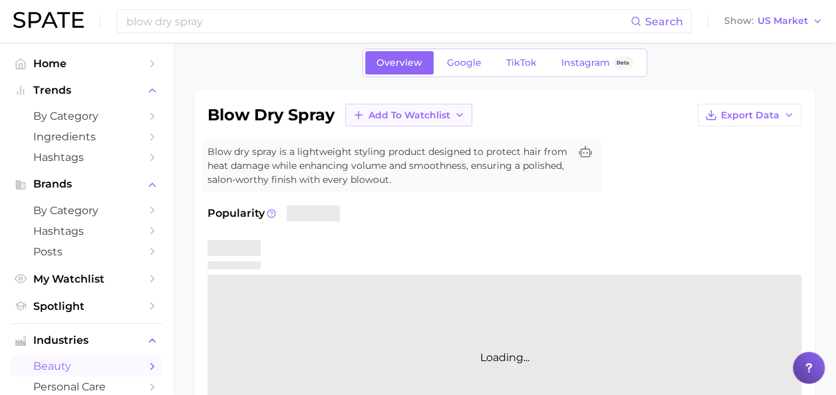
scroll to position [67, 0]
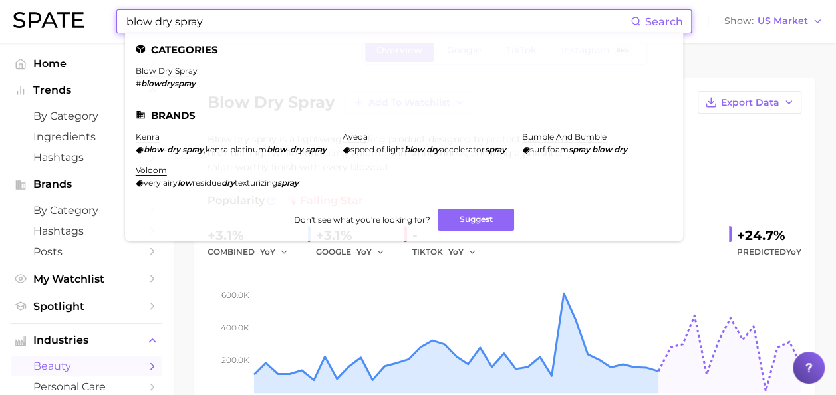
click at [325, 13] on input "blow dry spray" at bounding box center [378, 21] width 506 height 23
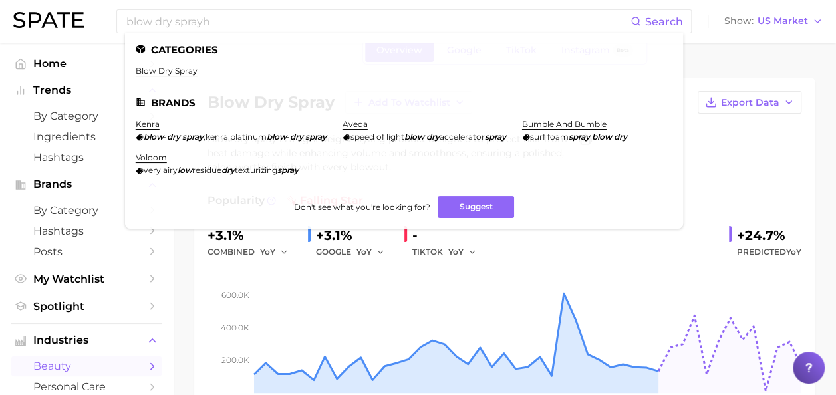
drag, startPoint x: 703, startPoint y: 136, endPoint x: 746, endPoint y: 145, distance: 43.4
click at [746, 145] on div "blow dry spray Add to Watchlist Export Data Blow dry spray is a lightweight sty…" at bounding box center [505, 258] width 594 height 335
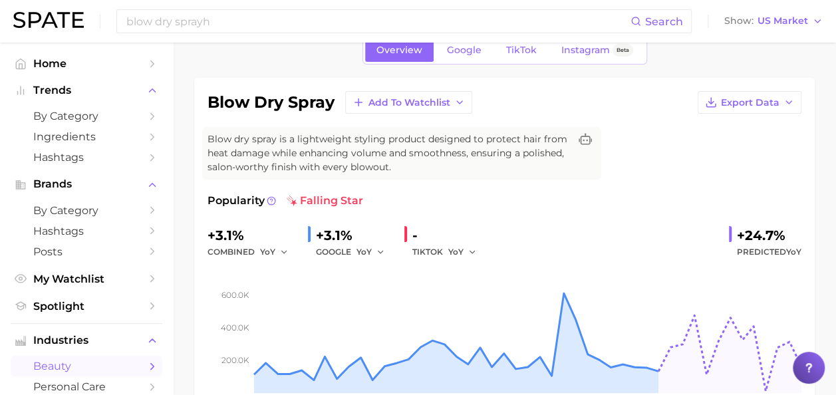
drag, startPoint x: 718, startPoint y: 202, endPoint x: 734, endPoint y: 206, distance: 17.1
click at [734, 206] on div "Popularity falling star" at bounding box center [505, 201] width 594 height 16
drag, startPoint x: 734, startPoint y: 228, endPoint x: 802, endPoint y: 250, distance: 71.5
click at [802, 250] on div "blow dry spray Add to Watchlist Export Data Blow dry spray is a lightweight sty…" at bounding box center [504, 259] width 621 height 362
copy div "+24.7% Predicted YoY"
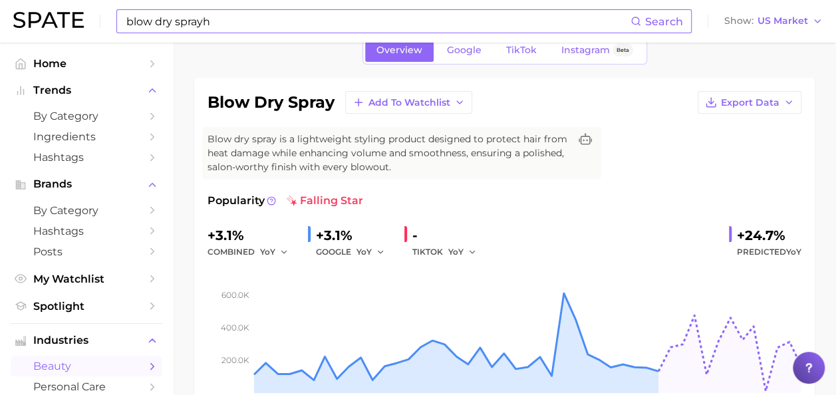
click at [256, 24] on input "blow dry sprayh" at bounding box center [378, 21] width 506 height 23
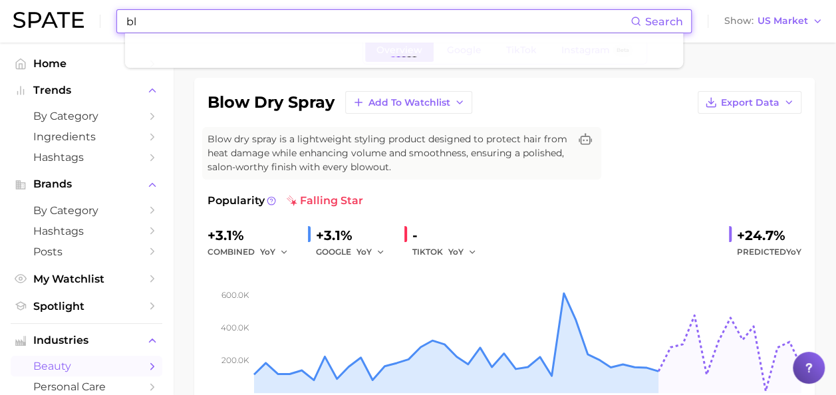
type input "b"
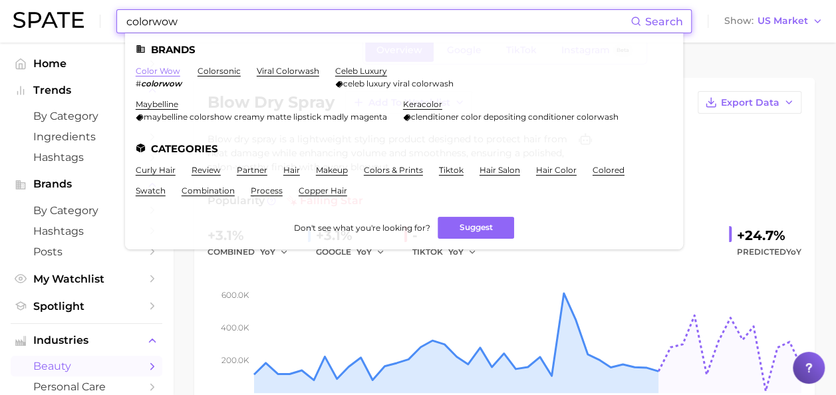
type input "colorwow"
click at [174, 75] on link "color wow" at bounding box center [158, 71] width 45 height 10
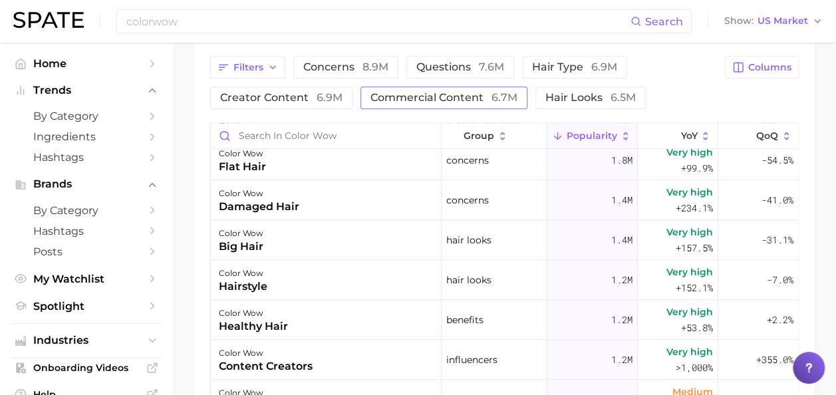
scroll to position [333, 0]
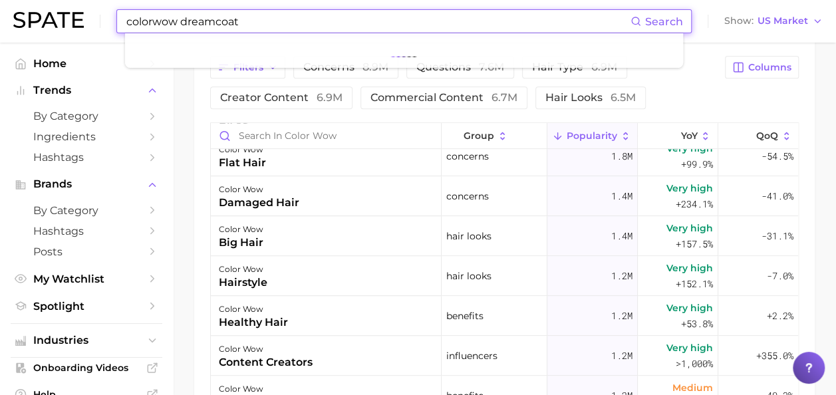
type input "colorwow dreamcoat"
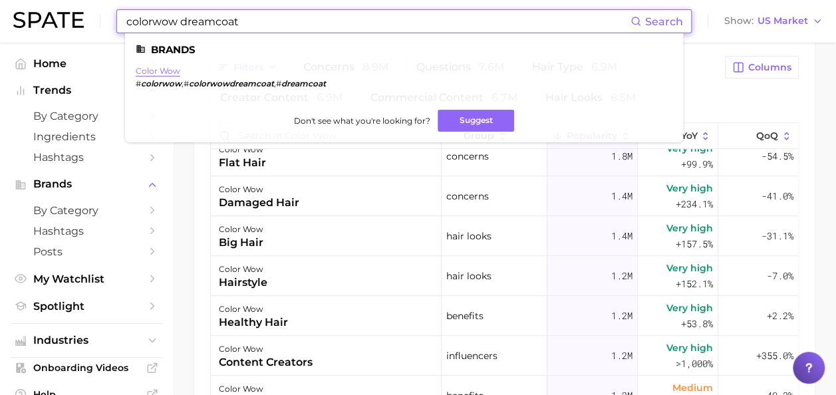
click at [166, 73] on link "color wow" at bounding box center [158, 71] width 45 height 10
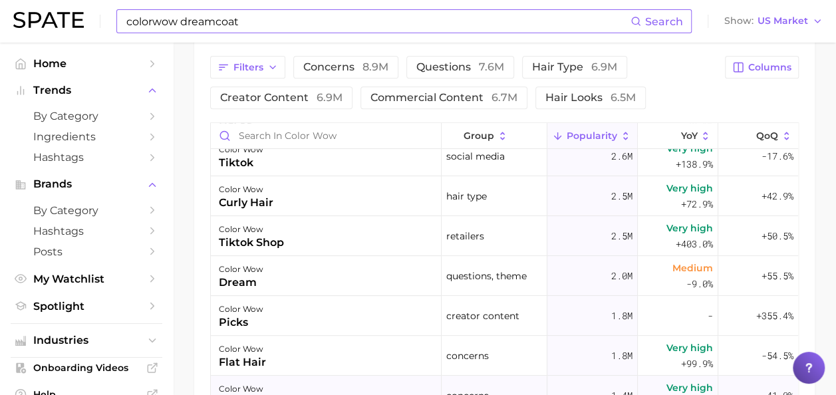
scroll to position [0, 0]
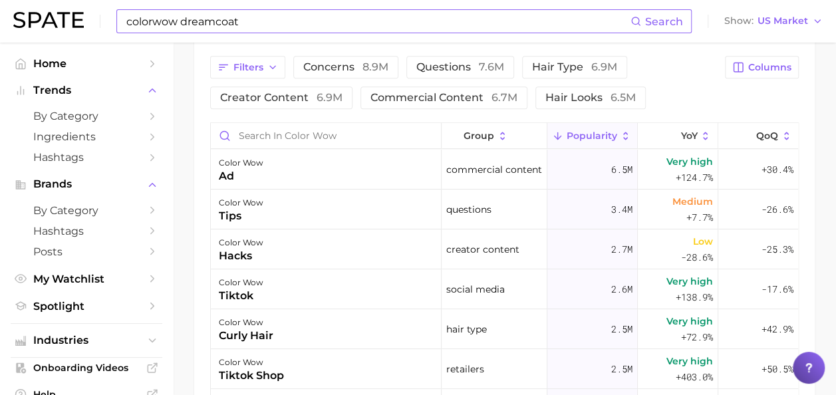
click at [366, 23] on input "colorwow dreamcoat" at bounding box center [378, 21] width 506 height 23
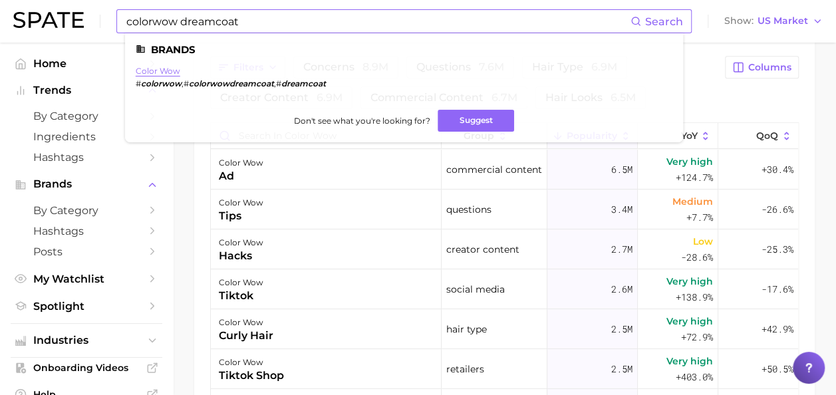
click at [158, 73] on link "color wow" at bounding box center [158, 71] width 45 height 10
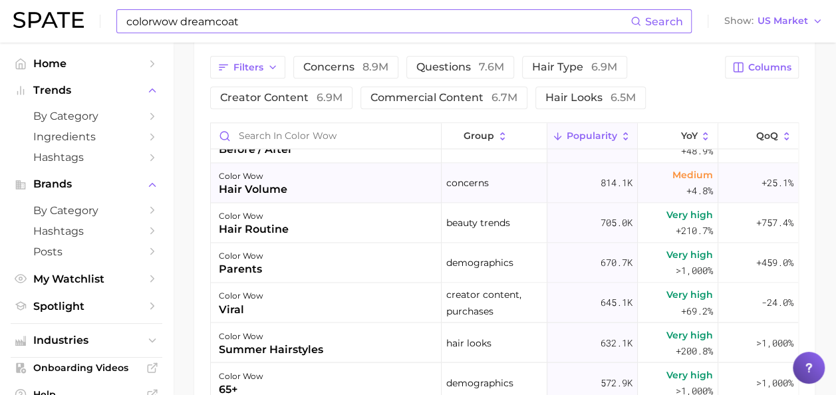
scroll to position [931, 0]
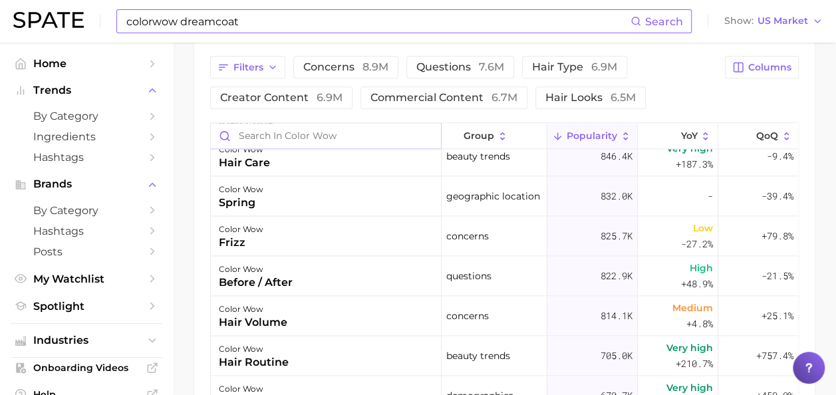
click at [373, 141] on input "Search in color wow" at bounding box center [326, 135] width 230 height 25
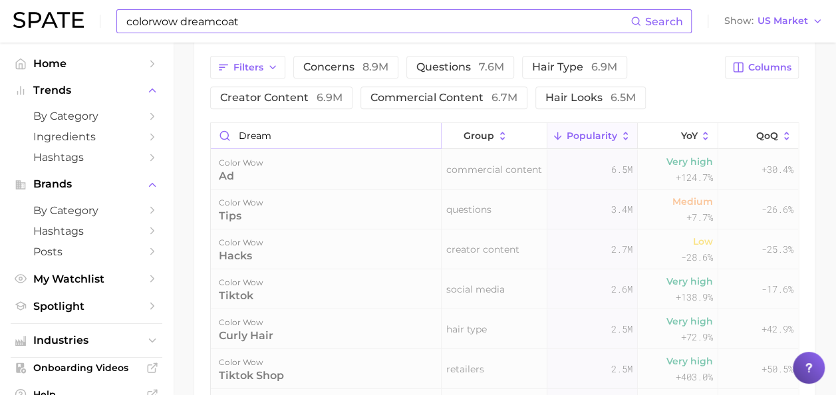
scroll to position [570, 0]
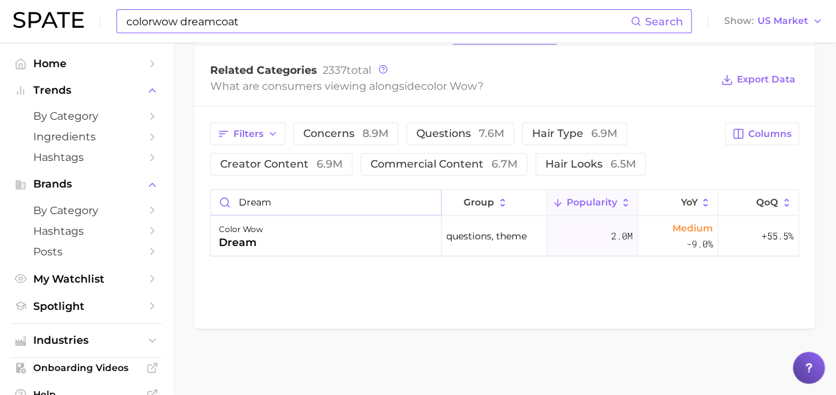
type input "dream"
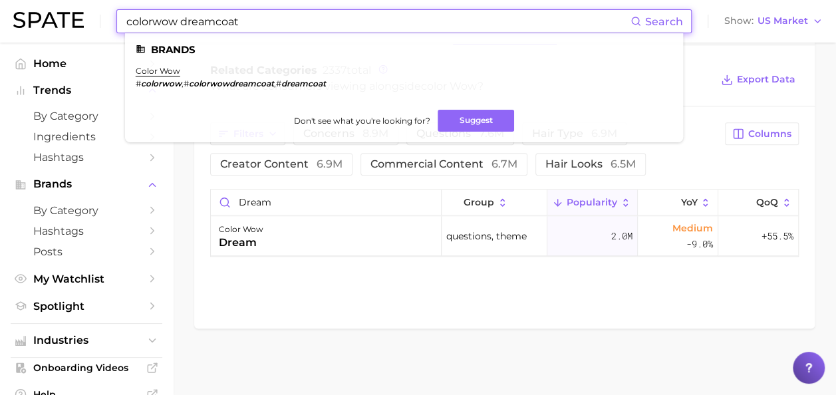
click at [265, 22] on input "colorwow dreamcoat" at bounding box center [378, 21] width 506 height 23
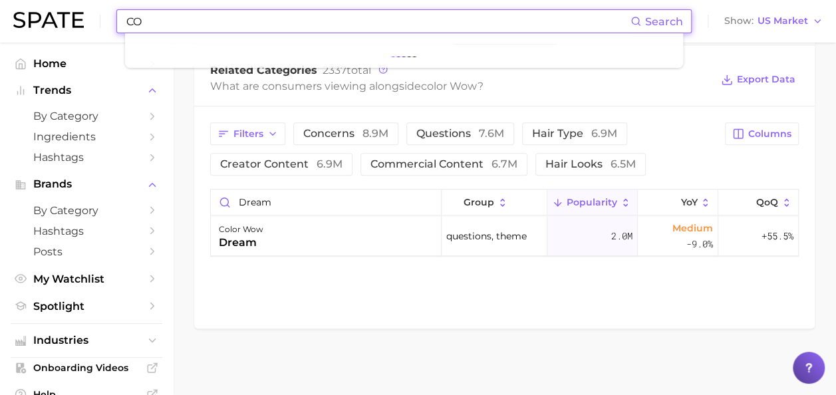
type input "C"
type input "color safe shampoo"
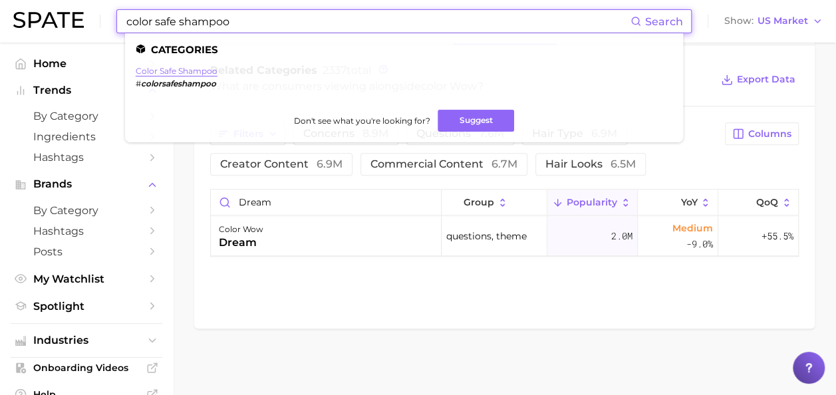
click at [209, 75] on link "color safe shampoo" at bounding box center [177, 71] width 82 height 10
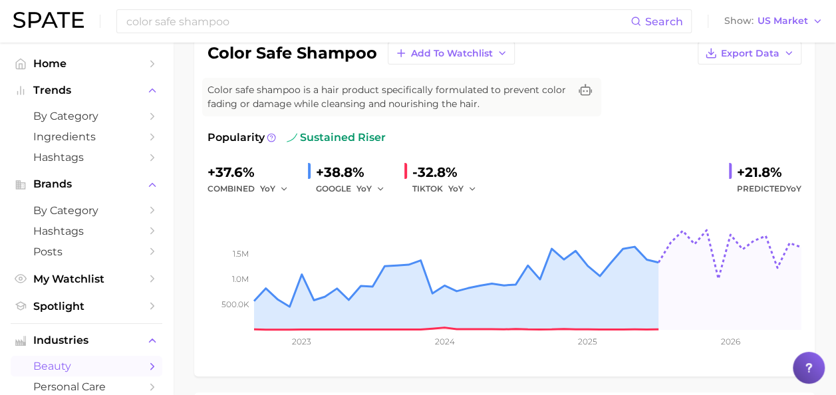
scroll to position [67, 0]
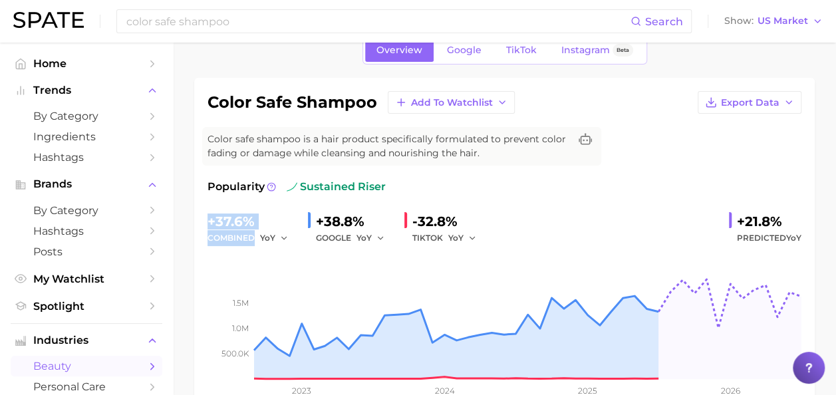
drag, startPoint x: 208, startPoint y: 220, endPoint x: 292, endPoint y: 234, distance: 85.6
click at [292, 234] on div "+37.6% combined YoY" at bounding box center [253, 228] width 90 height 35
copy div "+37.6% combined"
click at [251, 25] on input "color safe shampoo" at bounding box center [378, 21] width 506 height 23
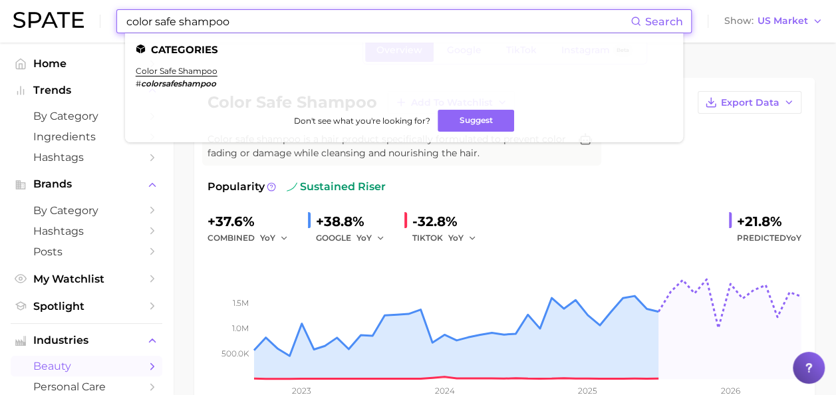
click at [251, 25] on input "color safe shampoo" at bounding box center [378, 21] width 506 height 23
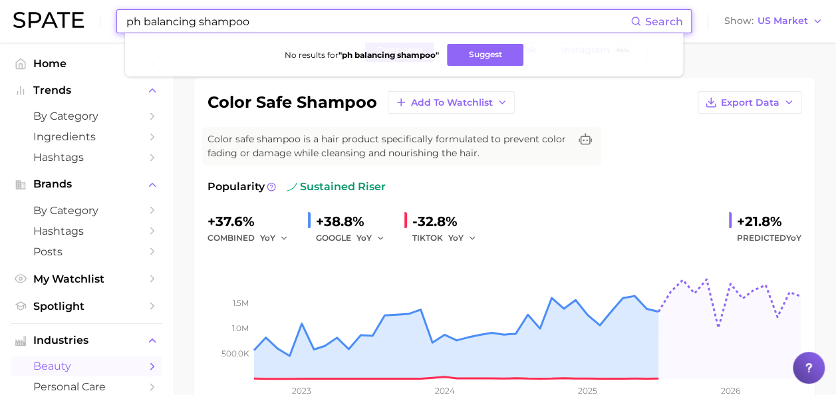
type input "ph balancing shampoo"
click at [269, 17] on input "ph balancing shampoo" at bounding box center [378, 21] width 506 height 23
